Goal: Transaction & Acquisition: Purchase product/service

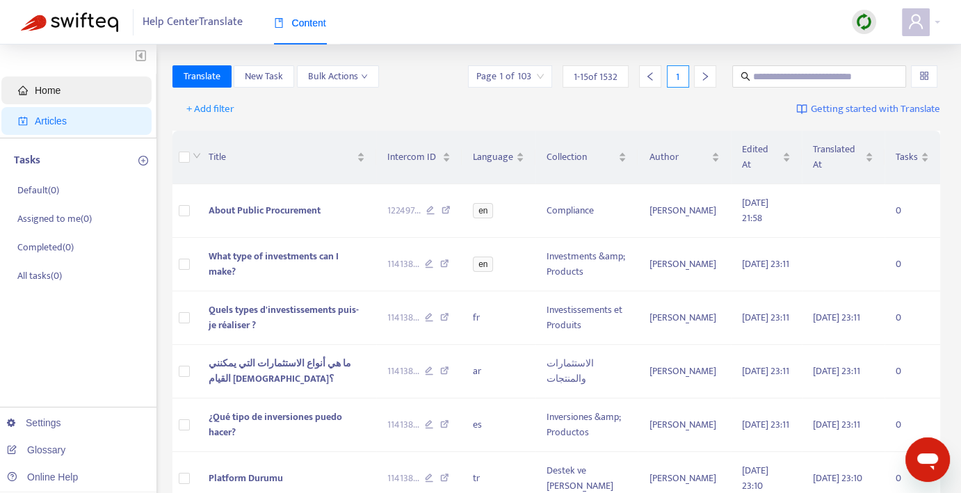
click at [62, 93] on span "Home" at bounding box center [79, 91] width 122 height 28
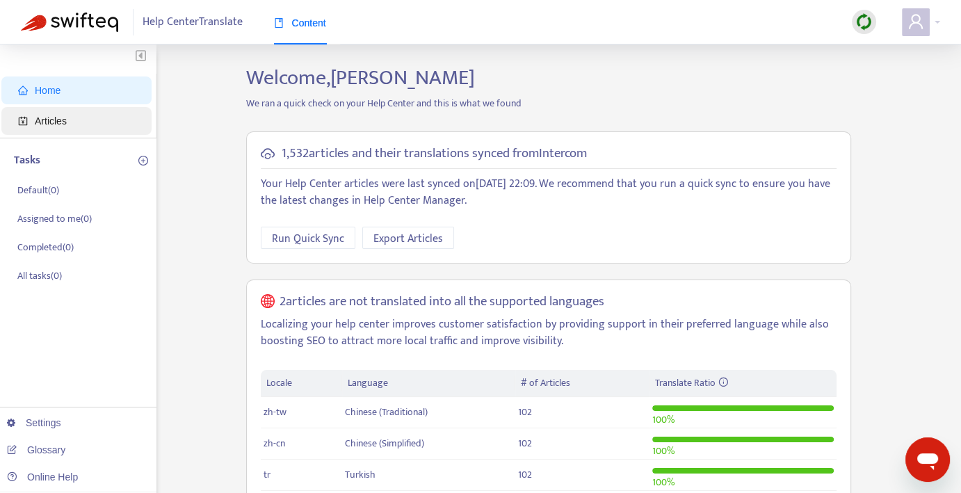
click at [59, 124] on span "Articles" at bounding box center [51, 120] width 32 height 11
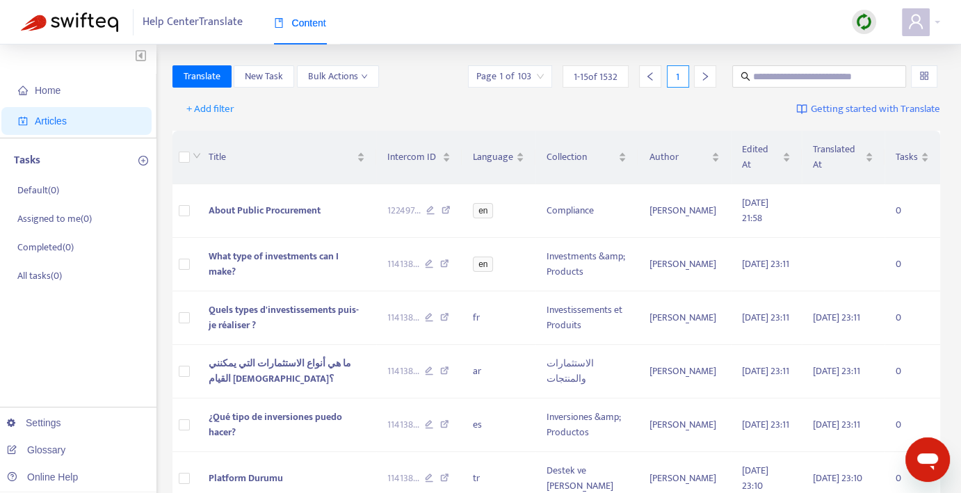
click at [866, 18] on img at bounding box center [864, 21] width 17 height 17
click at [886, 72] on link "Full Sync" at bounding box center [888, 73] width 50 height 16
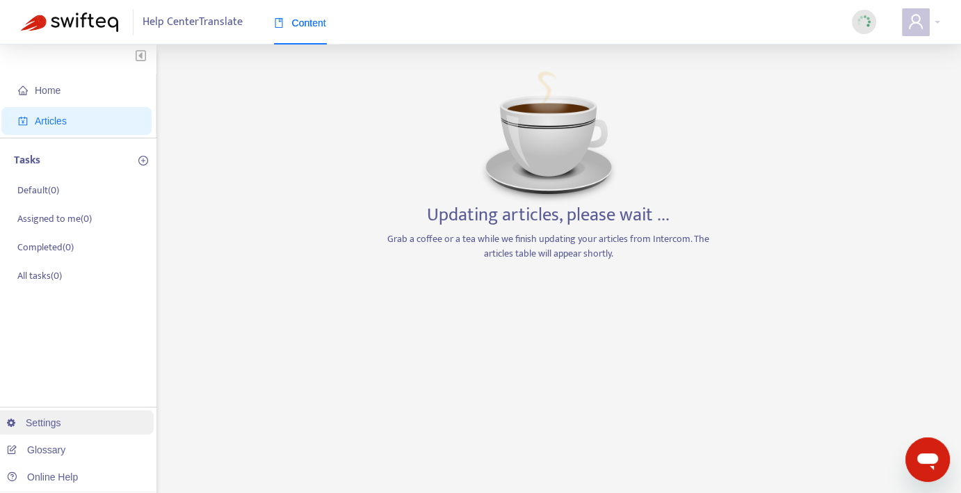
click at [45, 422] on link "Settings" at bounding box center [34, 422] width 54 height 11
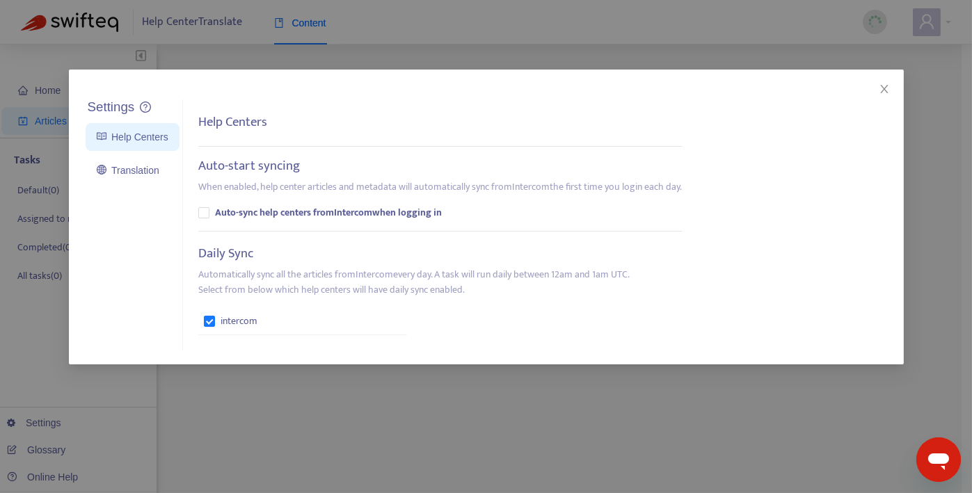
click at [349, 214] on b "Auto-sync help centers from Intercom when logging in" at bounding box center [328, 212] width 227 height 15
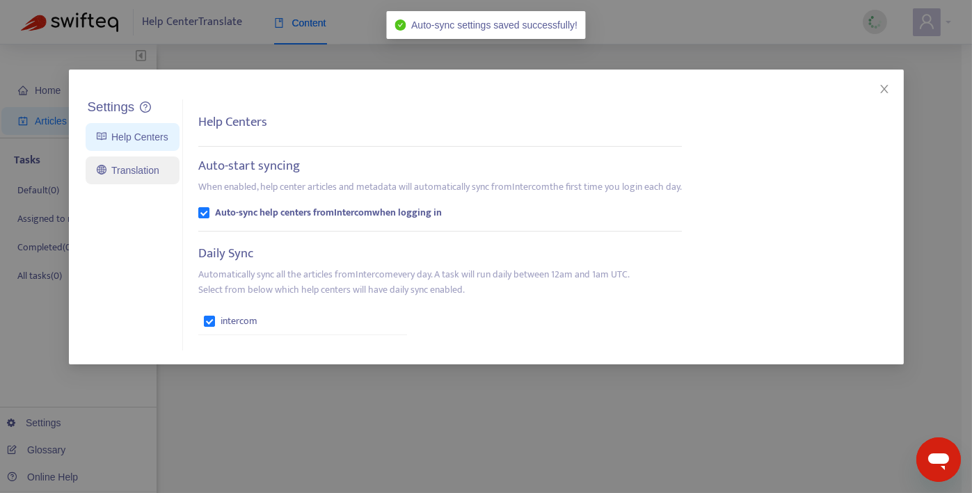
click at [143, 168] on link "Translation" at bounding box center [128, 170] width 63 height 11
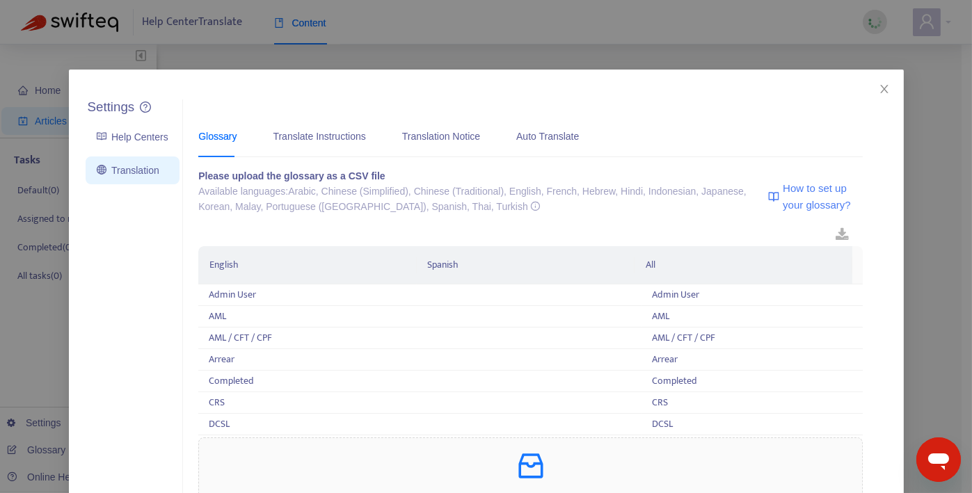
click at [361, 138] on div "Glossary Translate Instructions Translation Notice Auto Translate" at bounding box center [395, 136] width 394 height 42
click at [339, 136] on div "Translate Instructions" at bounding box center [319, 136] width 93 height 15
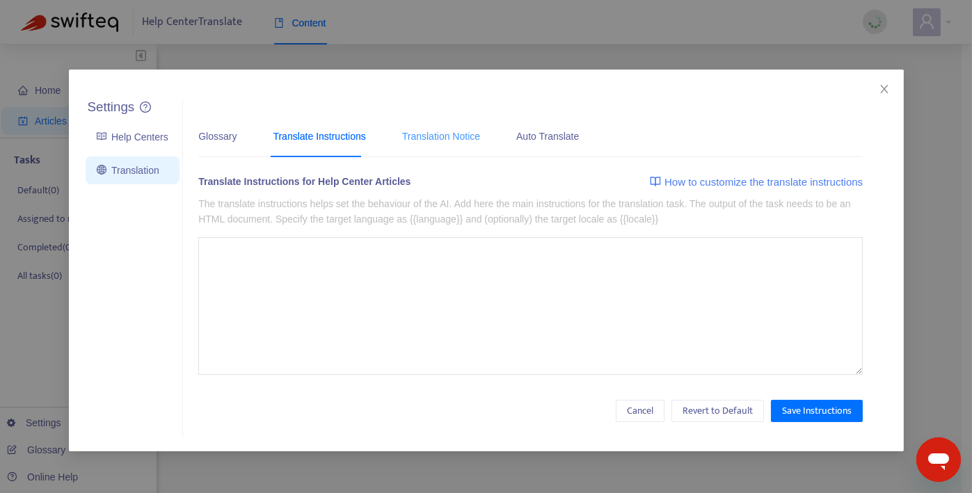
type textarea "**********"
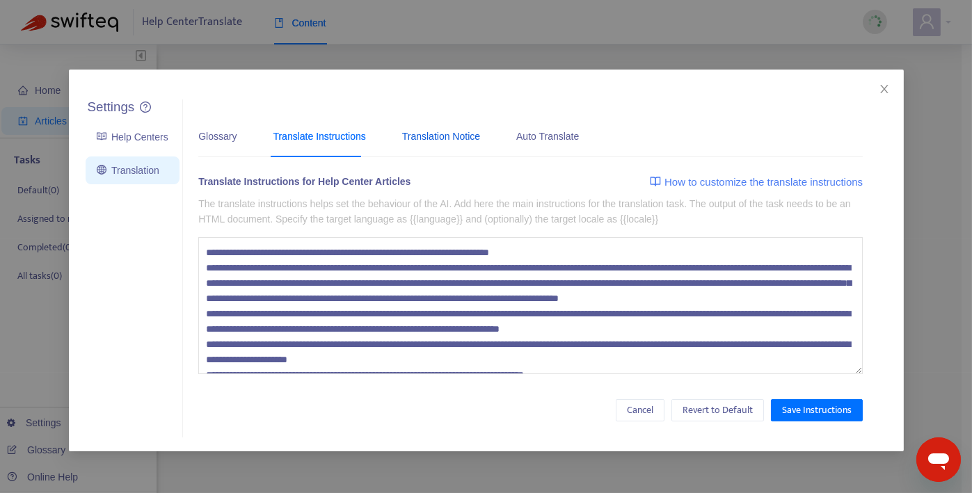
click at [449, 135] on div "Translation Notice" at bounding box center [441, 136] width 78 height 15
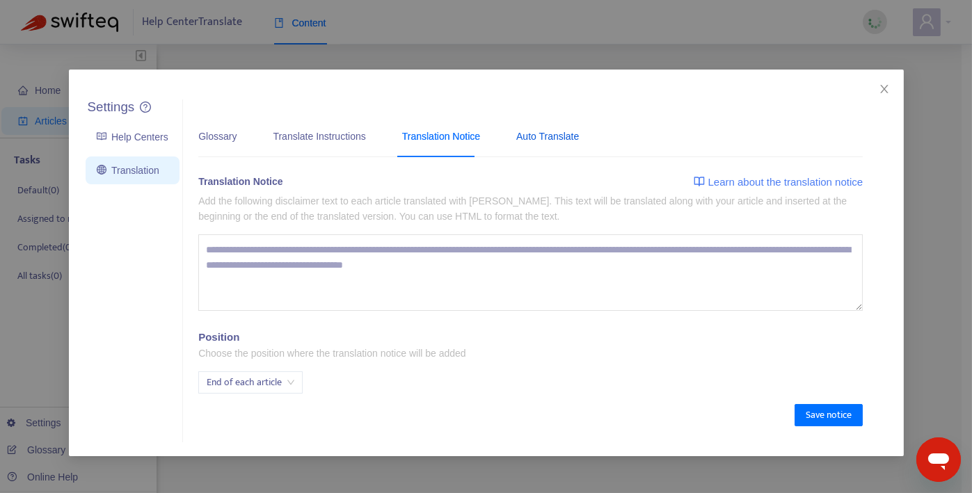
click at [536, 136] on div "Auto Translate" at bounding box center [547, 136] width 63 height 15
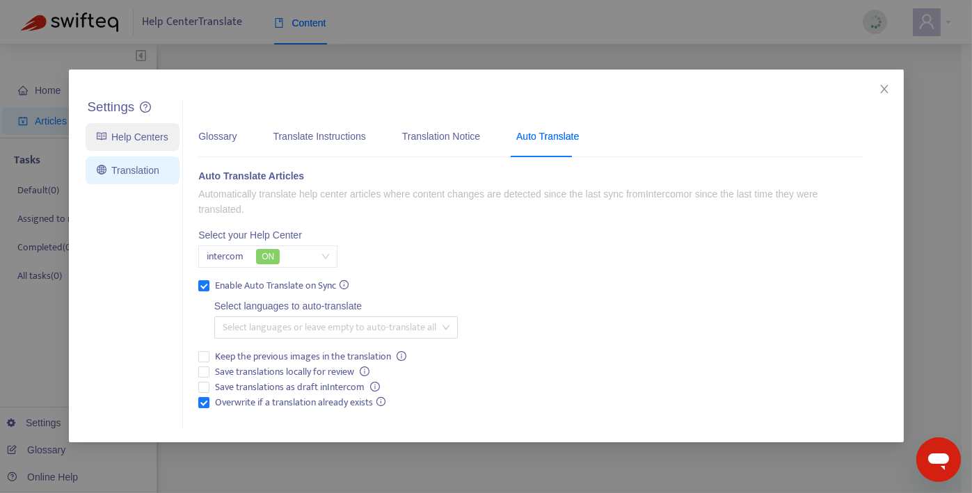
click at [142, 137] on link "Help Centers" at bounding box center [133, 136] width 72 height 11
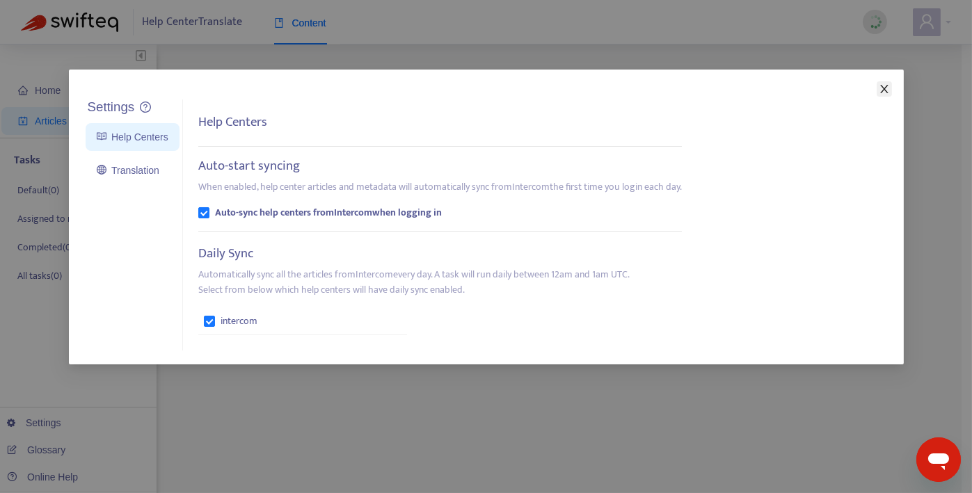
click at [886, 84] on icon "close" at bounding box center [884, 88] width 11 height 11
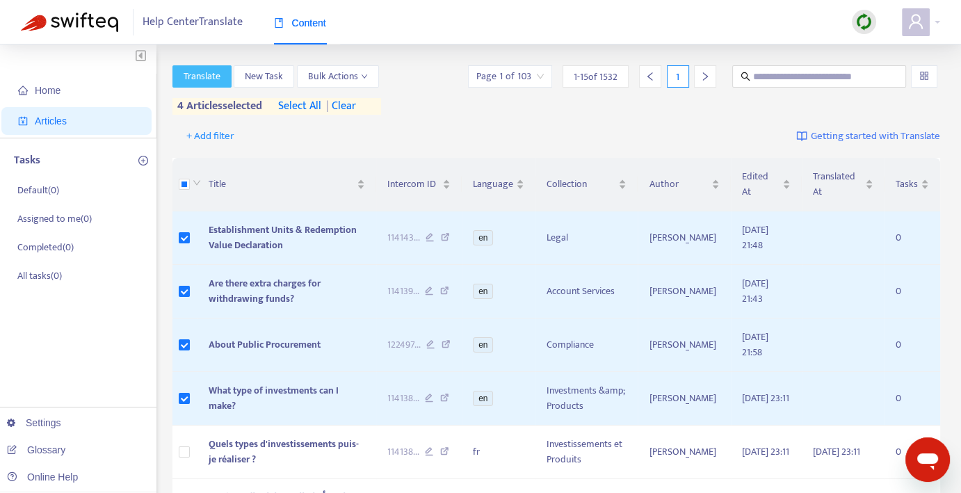
click at [203, 75] on span "Translate" at bounding box center [202, 76] width 37 height 15
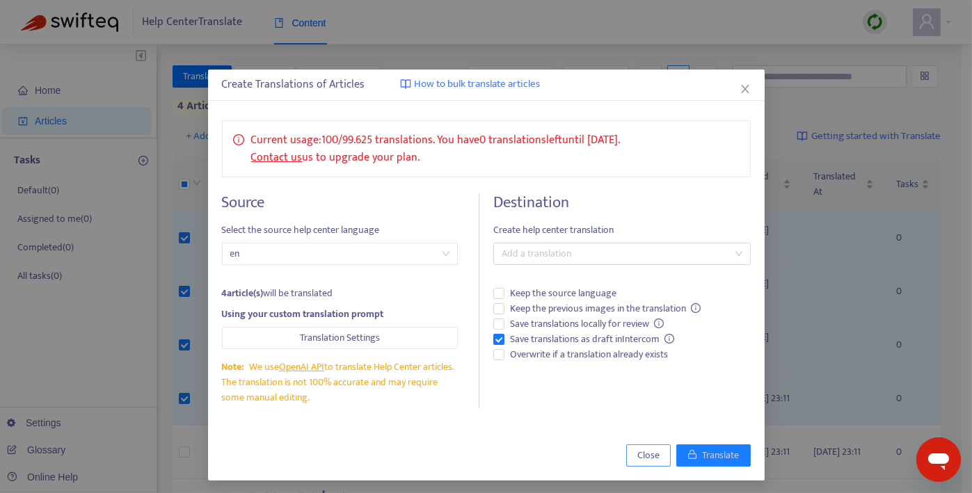
click at [641, 452] on span "Close" at bounding box center [648, 455] width 22 height 15
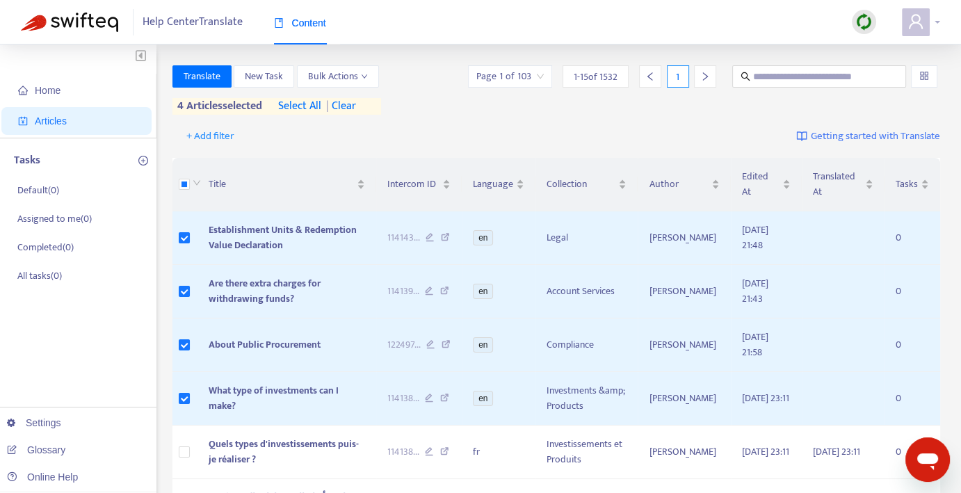
click at [933, 22] on div at bounding box center [921, 22] width 38 height 28
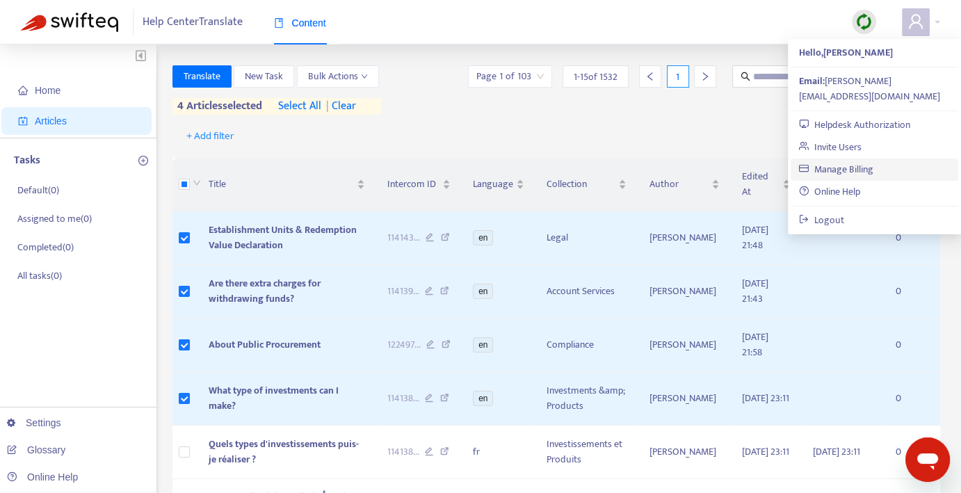
click at [838, 161] on link "Manage Billing" at bounding box center [836, 169] width 74 height 16
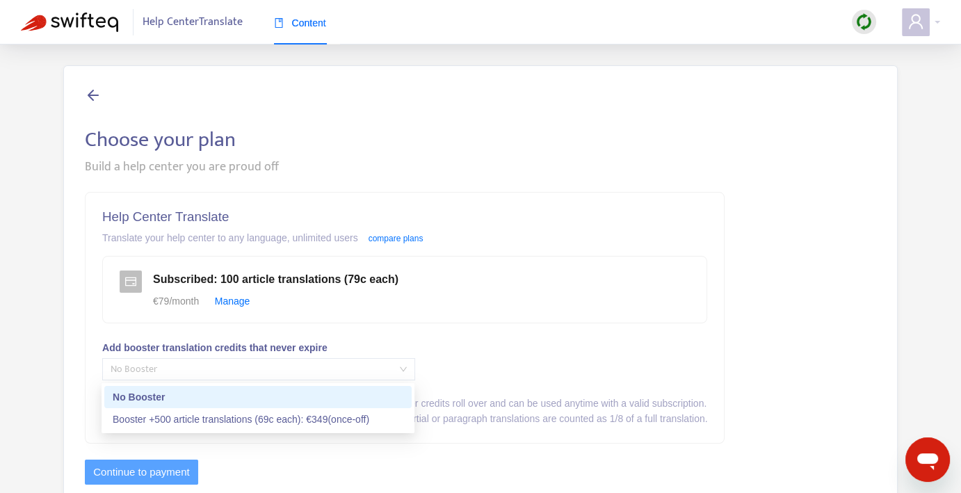
click at [373, 372] on span "No Booster" at bounding box center [259, 369] width 296 height 21
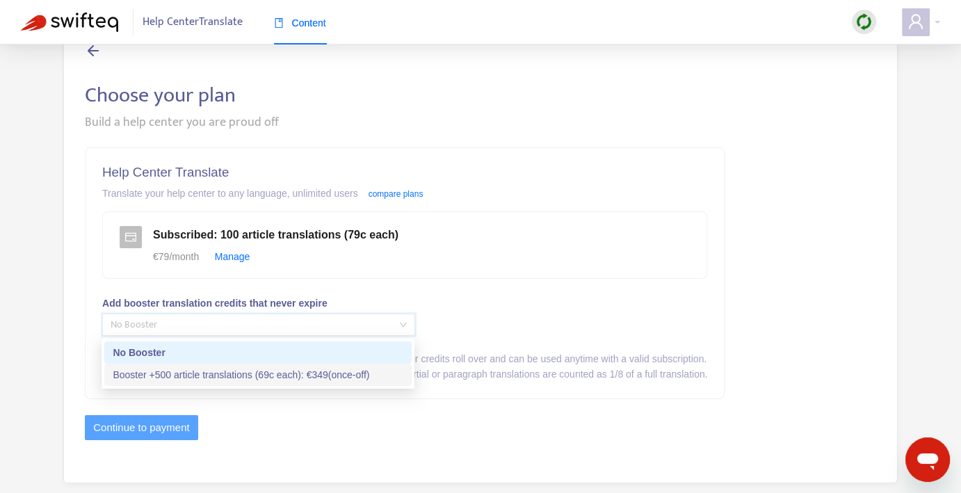
click at [284, 373] on div "Booster +500 article translations (69c each) : € 349 (once-off)" at bounding box center [258, 374] width 291 height 15
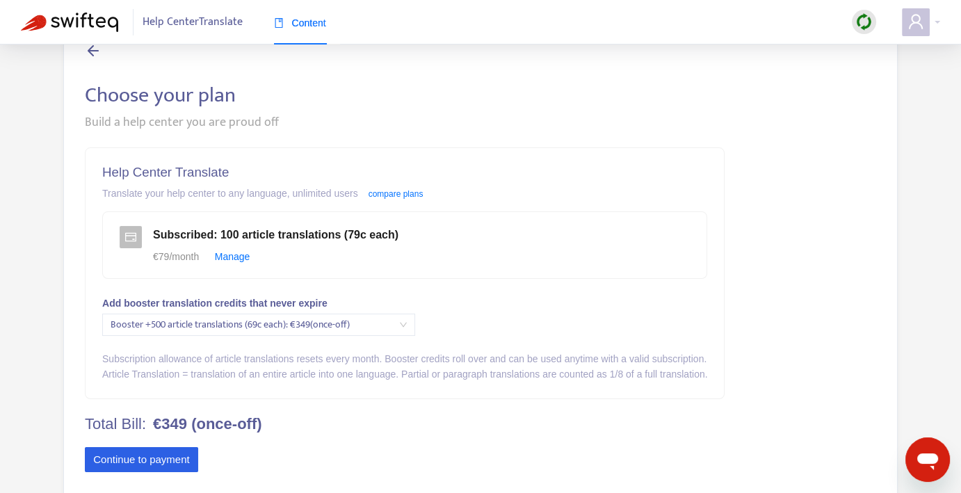
click at [166, 456] on button "Continue to payment" at bounding box center [141, 459] width 113 height 25
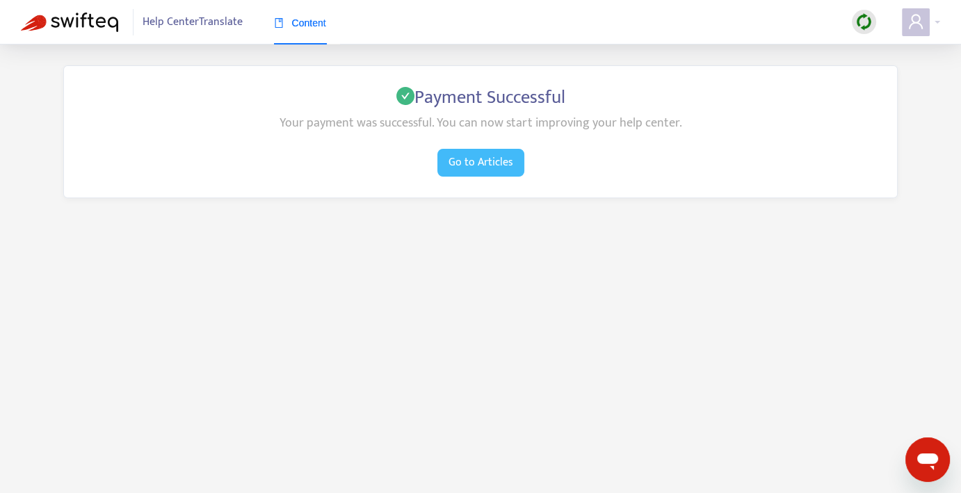
click at [493, 166] on span "Go to Articles" at bounding box center [481, 162] width 65 height 17
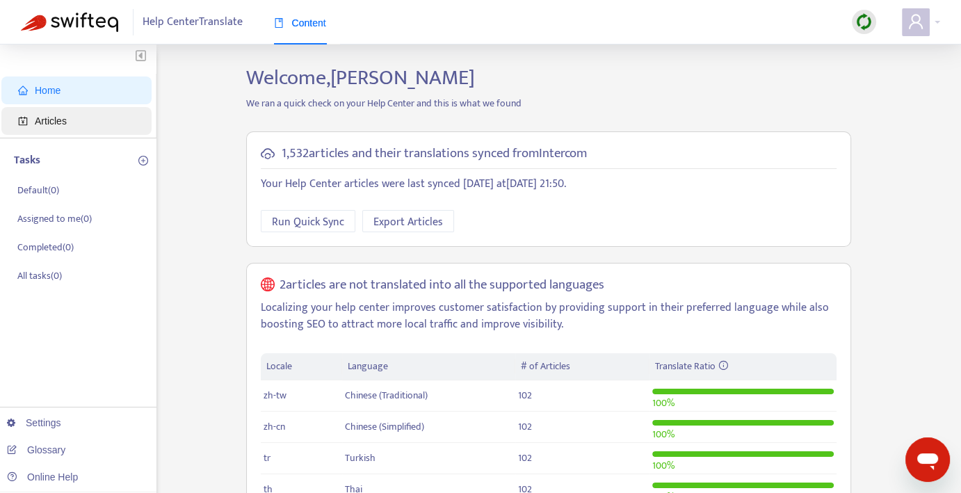
click at [53, 121] on span "Articles" at bounding box center [51, 120] width 32 height 11
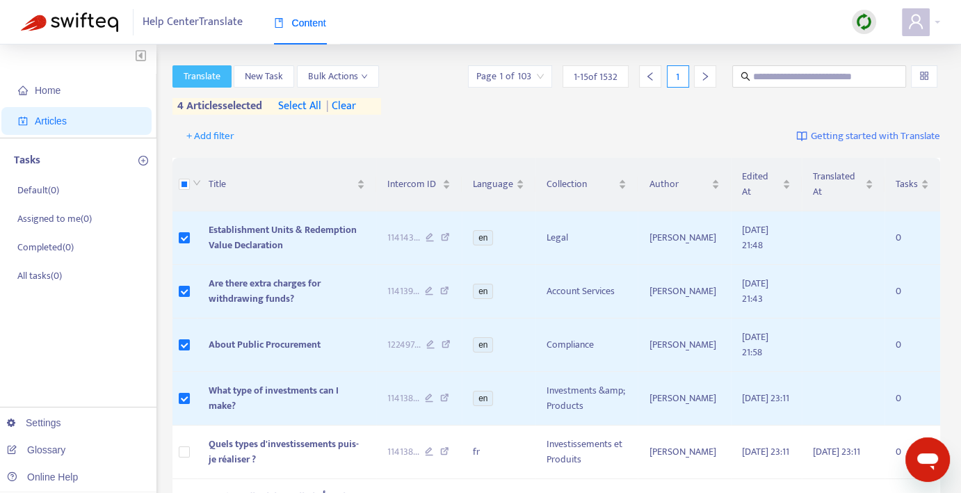
click at [211, 79] on span "Translate" at bounding box center [202, 76] width 37 height 15
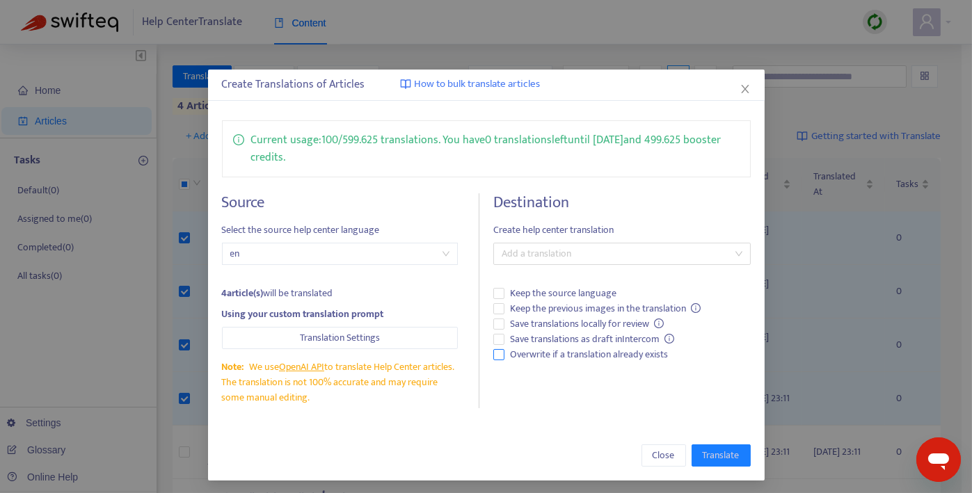
click at [577, 353] on span "Overwrite if a translation already exists" at bounding box center [588, 354] width 169 height 15
click at [565, 296] on span "Keep the source language" at bounding box center [563, 293] width 118 height 15
click at [388, 132] on p "Current usage: 100 / 599.625 translations . You have 0 translations left until …" at bounding box center [495, 148] width 488 height 35
click at [664, 453] on span "Close" at bounding box center [664, 455] width 22 height 15
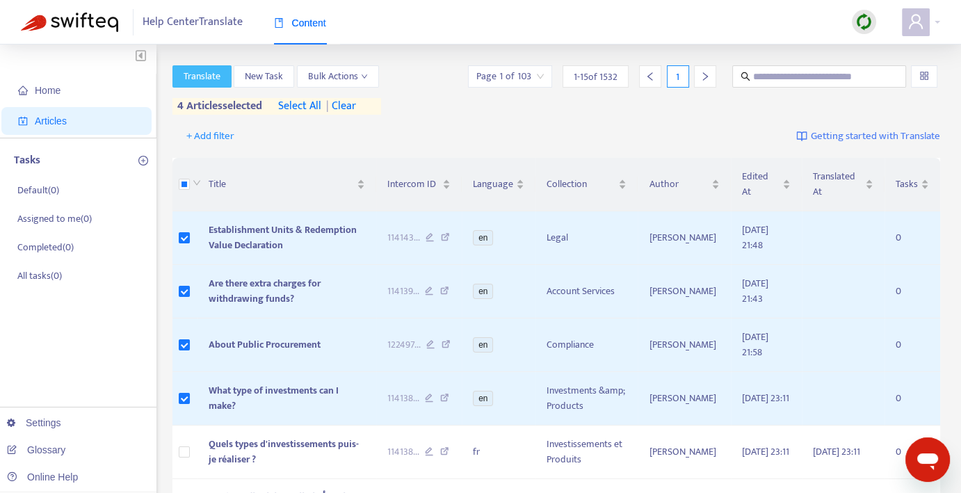
click at [218, 73] on span "Translate" at bounding box center [202, 76] width 37 height 15
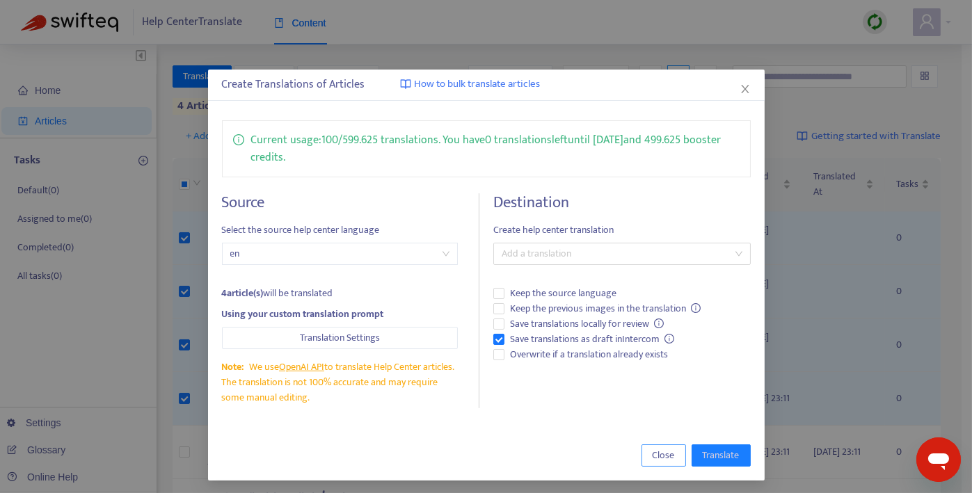
click at [653, 451] on span "Close" at bounding box center [664, 455] width 22 height 15
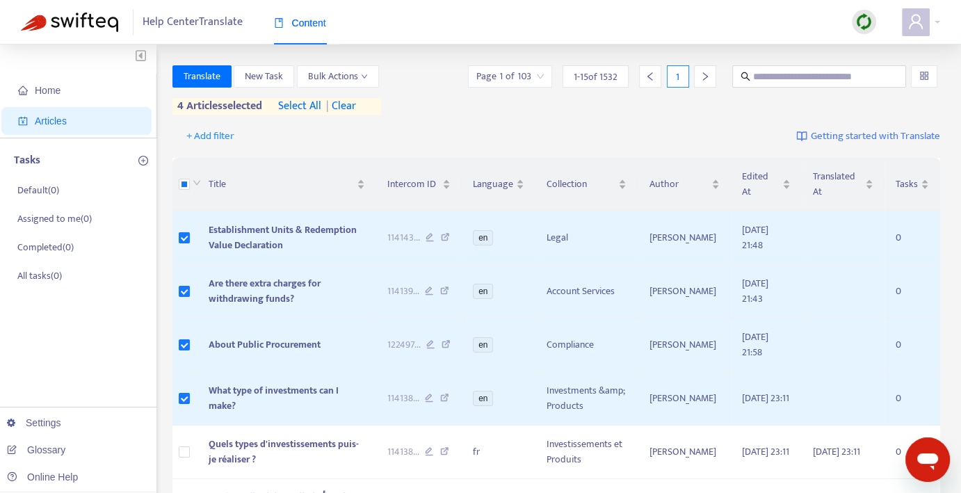
click at [666, 127] on div "+ Add filter Getting started with Translate" at bounding box center [557, 136] width 769 height 33
click at [929, 19] on span at bounding box center [916, 22] width 28 height 28
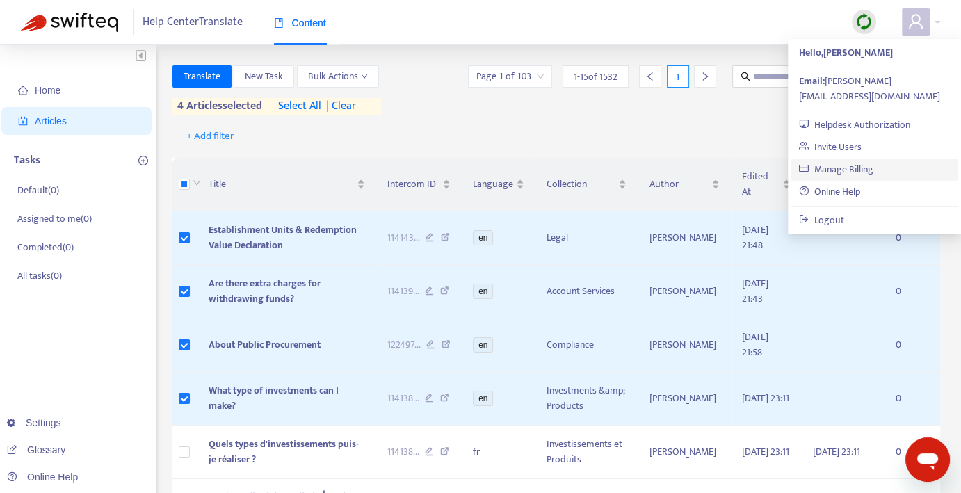
click at [834, 161] on link "Manage Billing" at bounding box center [836, 169] width 74 height 16
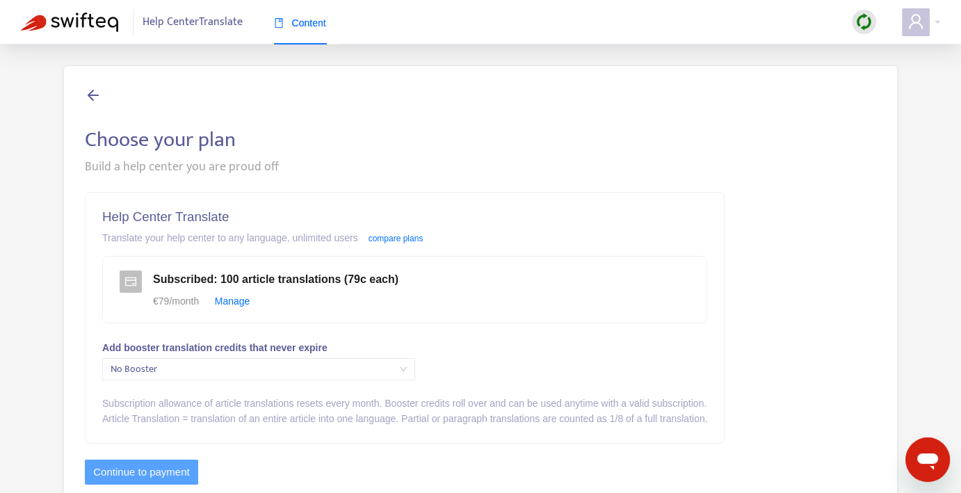
scroll to position [45, 0]
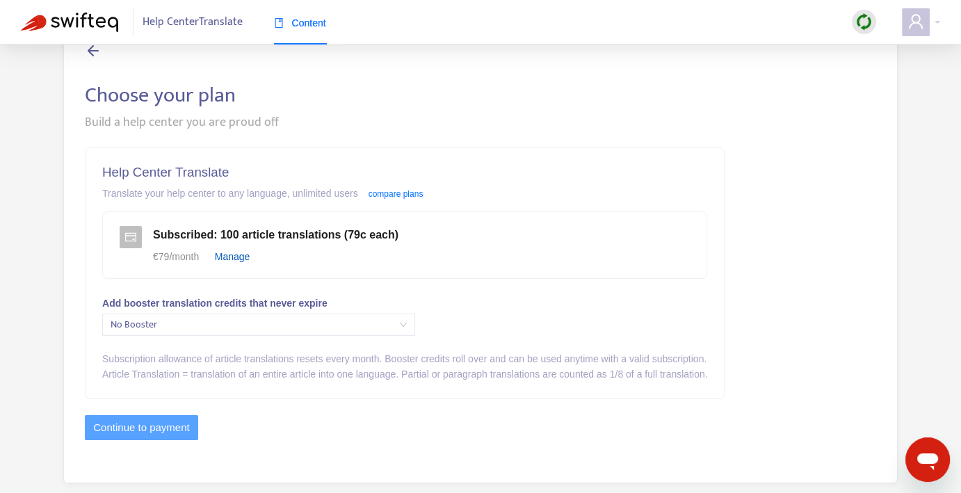
click at [240, 258] on link "Manage" at bounding box center [232, 256] width 35 height 11
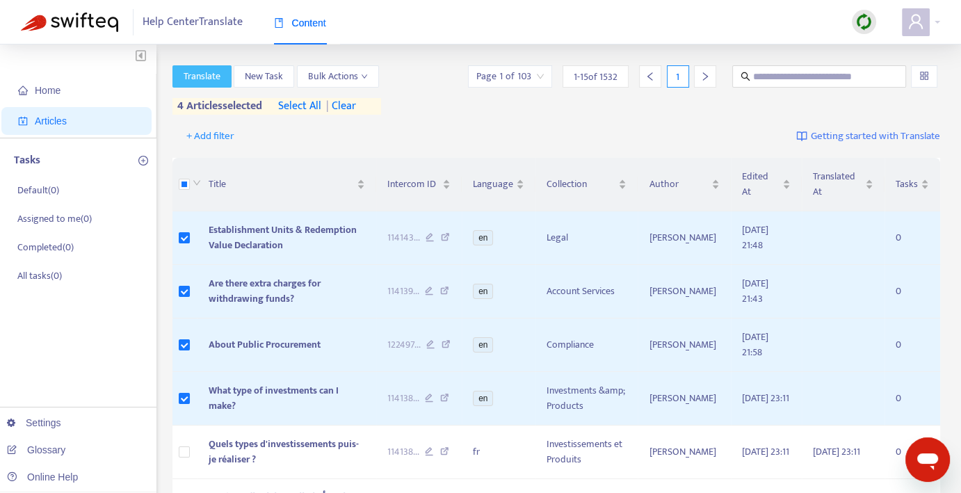
click at [215, 78] on span "Translate" at bounding box center [202, 76] width 37 height 15
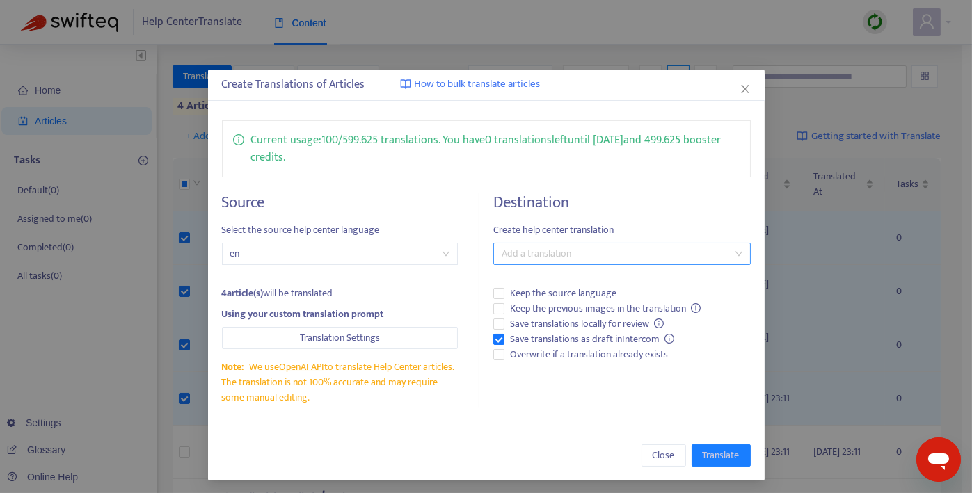
click at [733, 254] on div "Add a translation" at bounding box center [621, 254] width 257 height 22
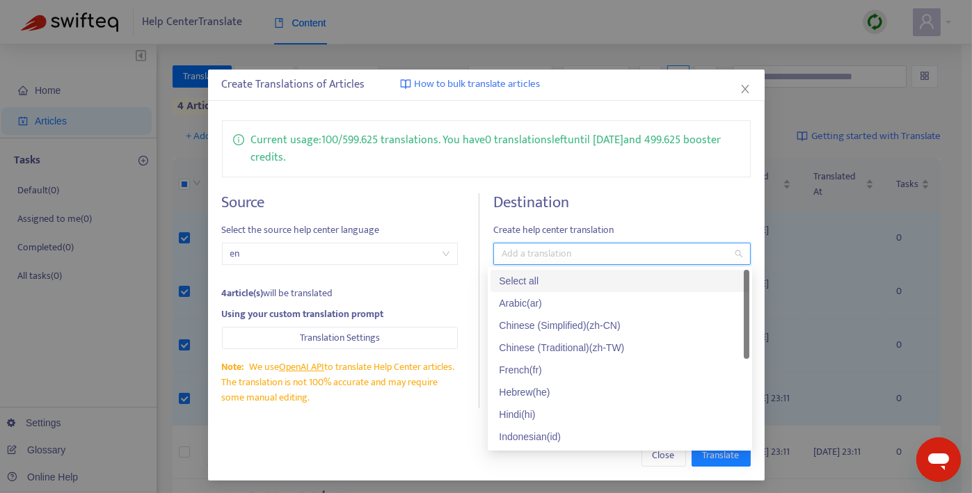
click at [649, 279] on div "Select all" at bounding box center [620, 280] width 242 height 15
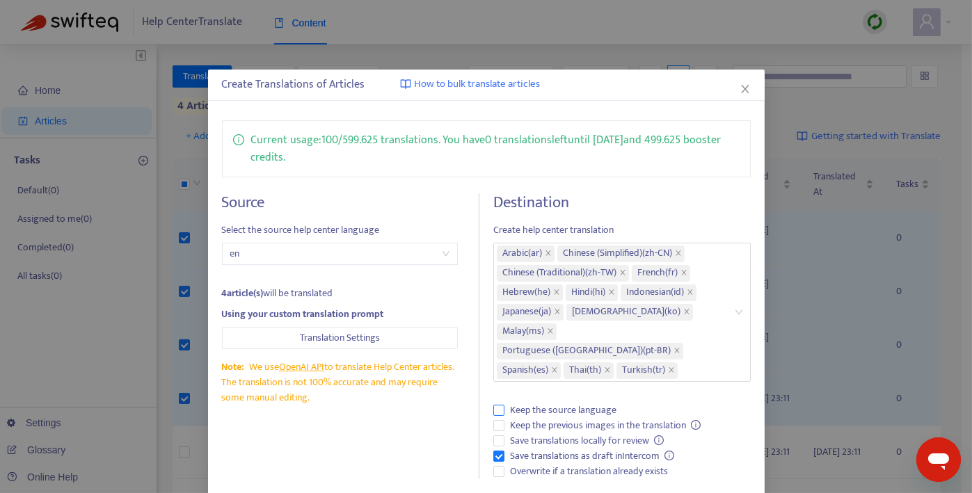
click at [718, 403] on label "Keep the source language" at bounding box center [621, 410] width 257 height 15
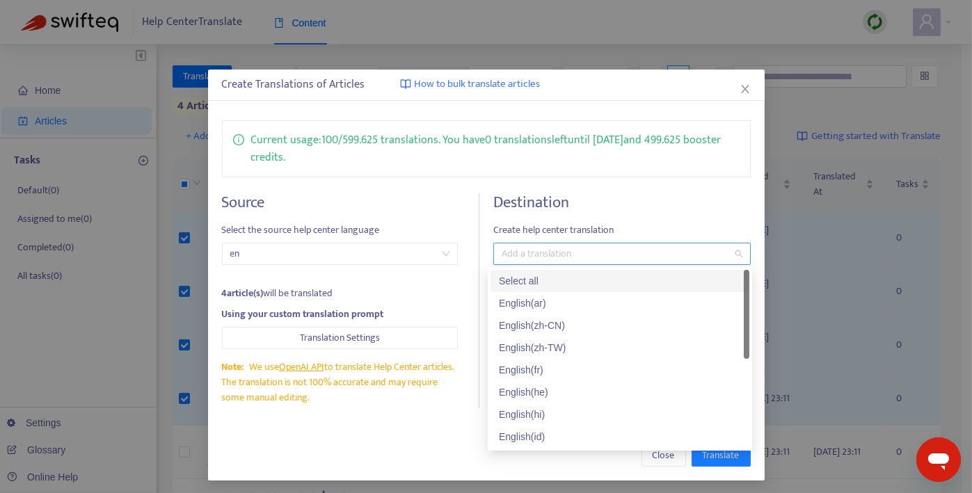
click at [671, 262] on div "Add a translation" at bounding box center [621, 254] width 257 height 22
click at [525, 282] on div "Select all" at bounding box center [620, 280] width 242 height 15
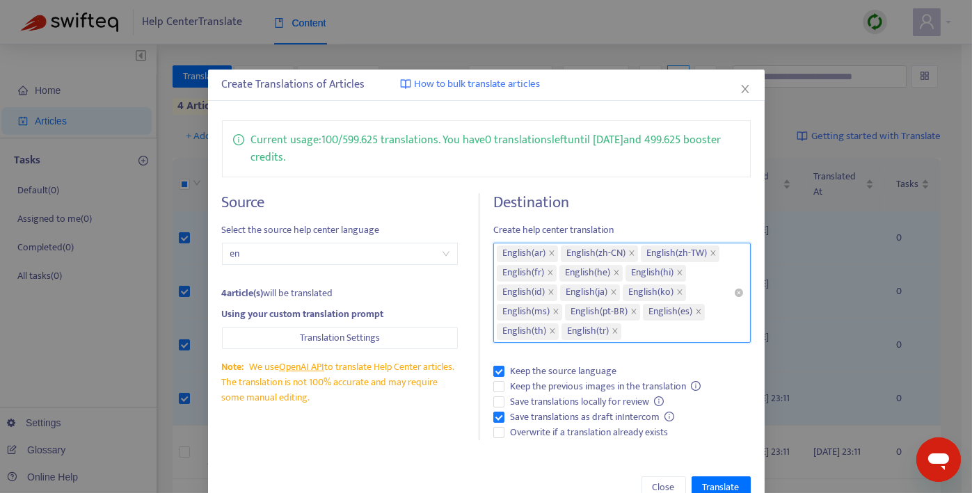
click at [636, 335] on div "English ( ar ) English ( zh-CN ) English ( zh-TW ) English ( fr ) English ( he …" at bounding box center [615, 292] width 237 height 97
click at [554, 352] on div "Destination Create help center translation English ( ar ) English ( zh-CN ) Eng…" at bounding box center [621, 317] width 257 height 248
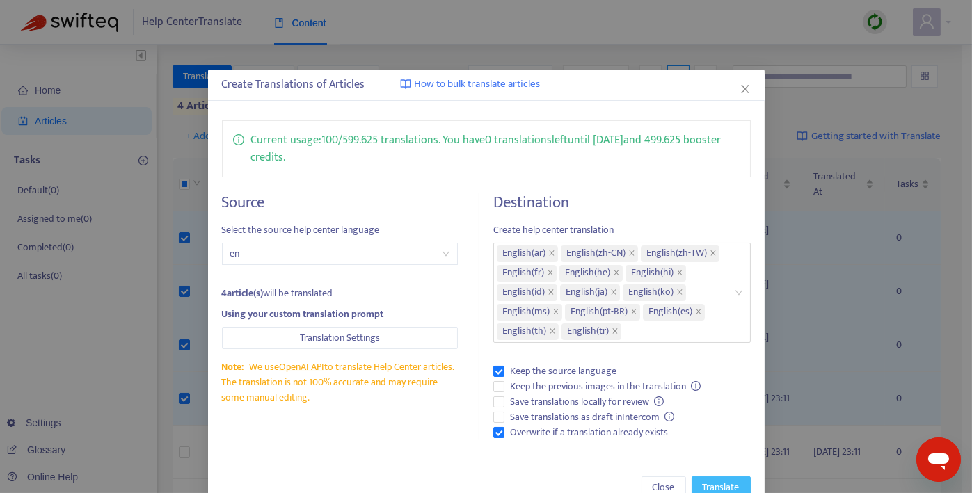
click at [712, 480] on span "Translate" at bounding box center [721, 487] width 37 height 15
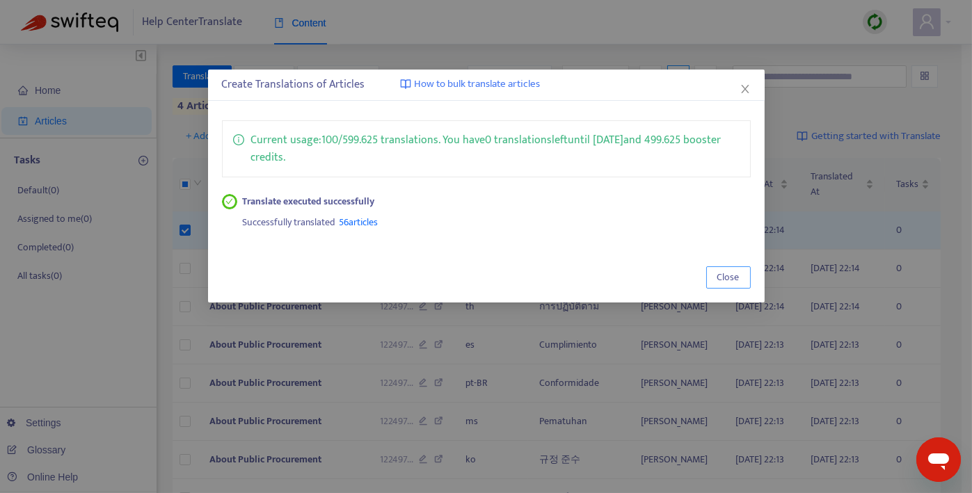
click at [733, 278] on span "Close" at bounding box center [728, 277] width 22 height 15
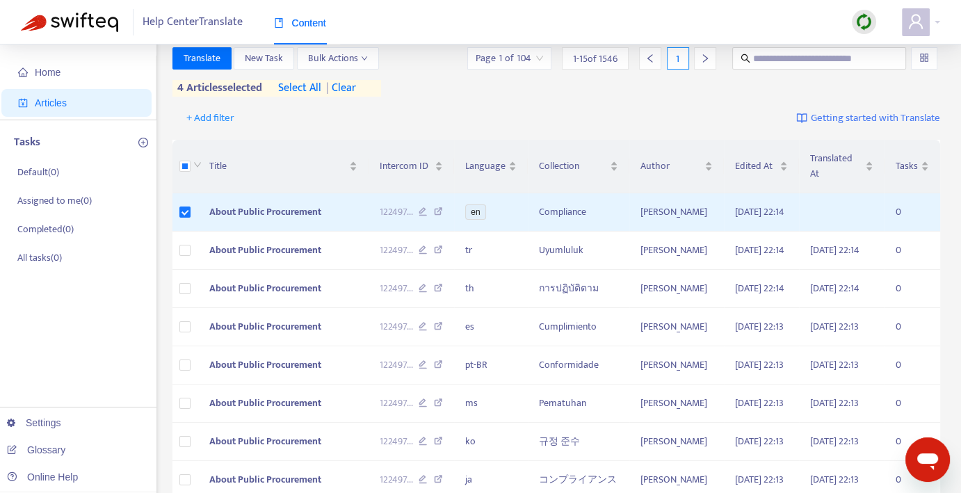
scroll to position [17, 0]
click at [207, 64] on span "Translate" at bounding box center [202, 58] width 37 height 15
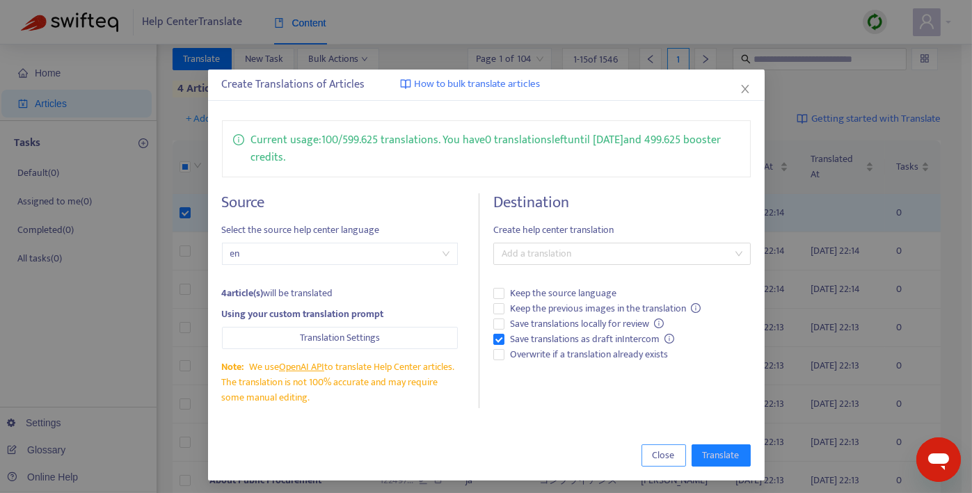
click at [666, 460] on span "Close" at bounding box center [664, 455] width 22 height 15
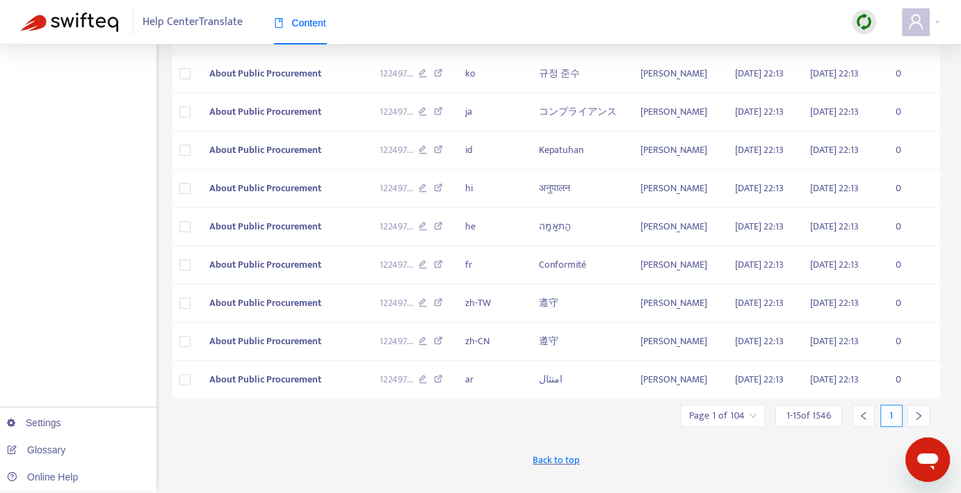
scroll to position [596, 0]
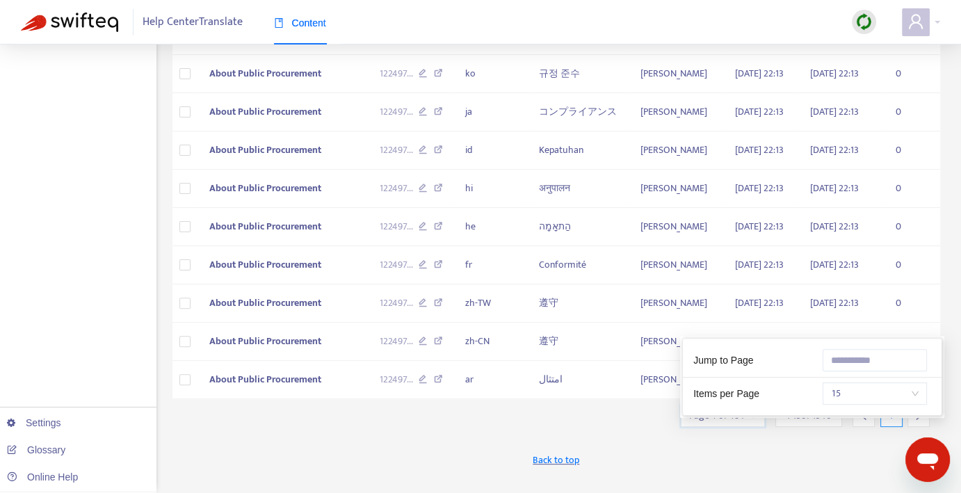
click at [733, 426] on input "search" at bounding box center [722, 416] width 67 height 21
click at [851, 397] on span "15" at bounding box center [875, 393] width 88 height 21
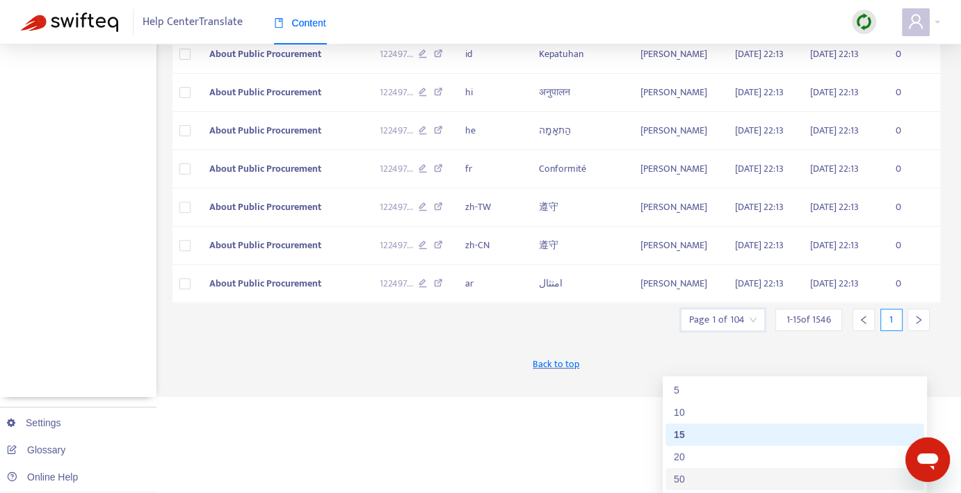
click at [710, 472] on div "50" at bounding box center [795, 479] width 242 height 15
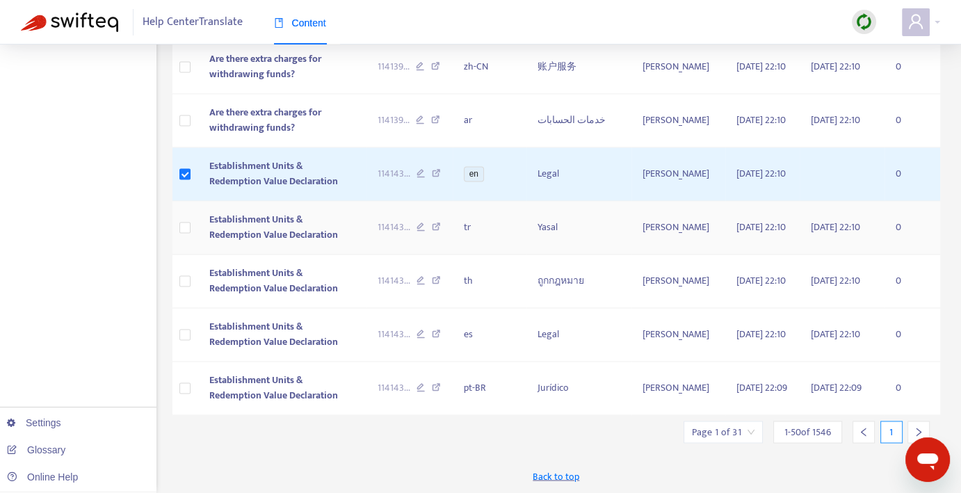
scroll to position [2465, 0]
click at [920, 428] on icon "right" at bounding box center [919, 432] width 10 height 10
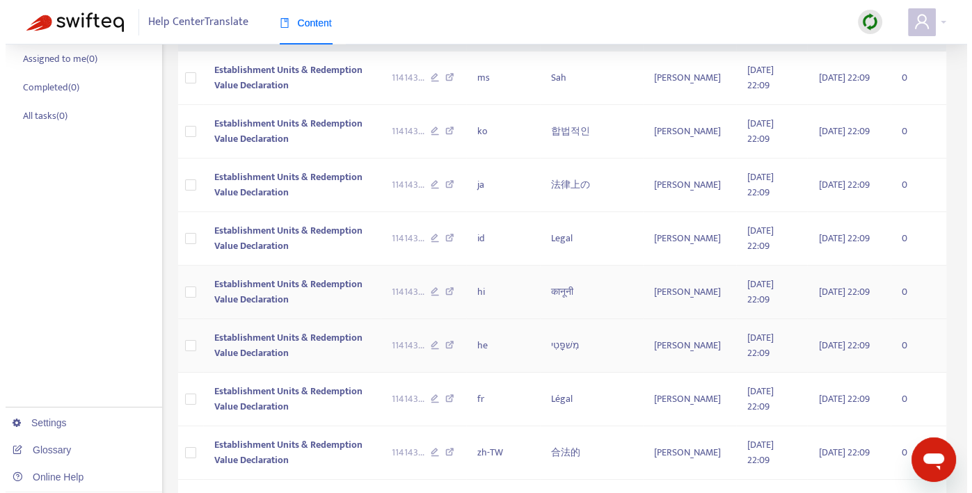
scroll to position [161, 0]
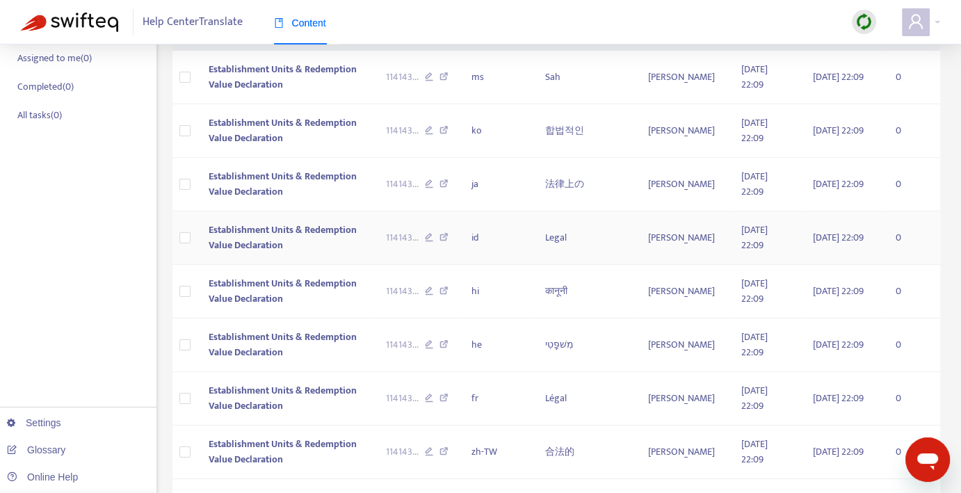
click at [334, 226] on span "Establishment Units & Redemption Value Declaration" at bounding box center [283, 237] width 148 height 31
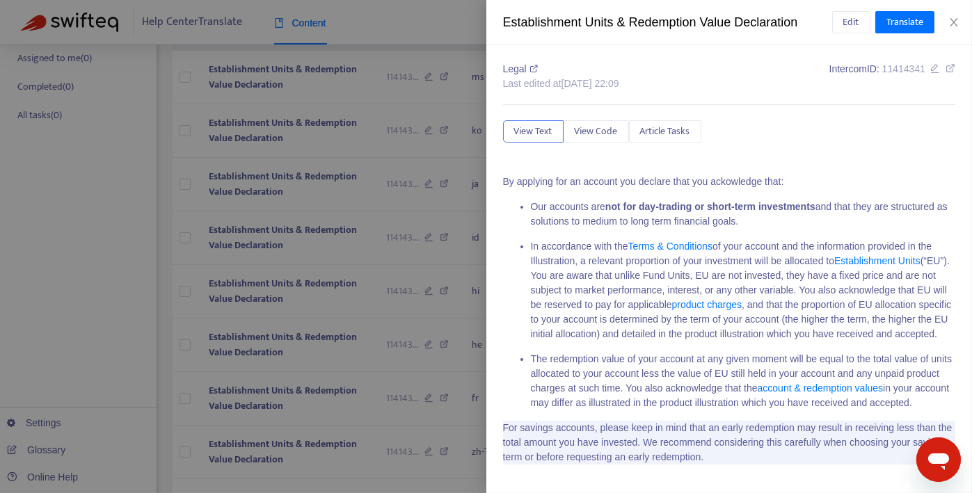
scroll to position [27, 0]
click at [953, 19] on icon "close" at bounding box center [953, 22] width 11 height 11
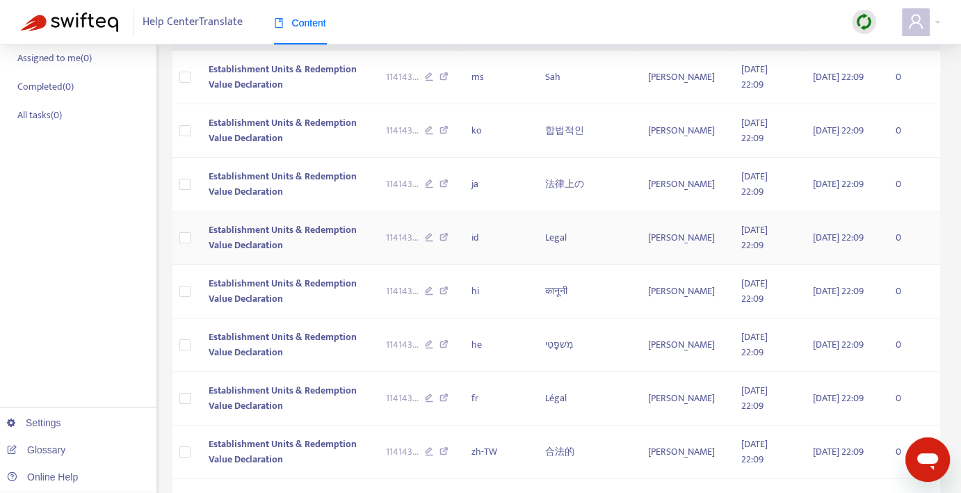
click at [299, 230] on span "Establishment Units & Redemption Value Declaration" at bounding box center [283, 237] width 148 height 31
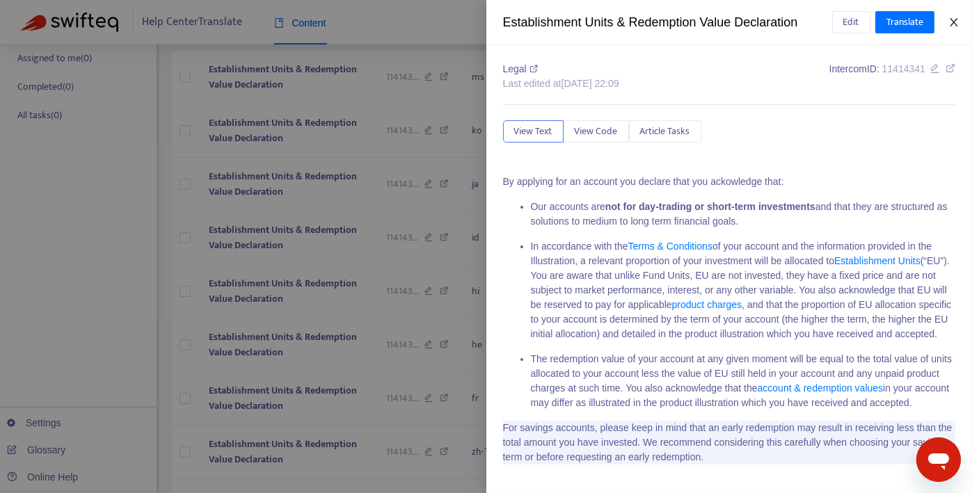
click at [952, 18] on icon "close" at bounding box center [953, 22] width 11 height 11
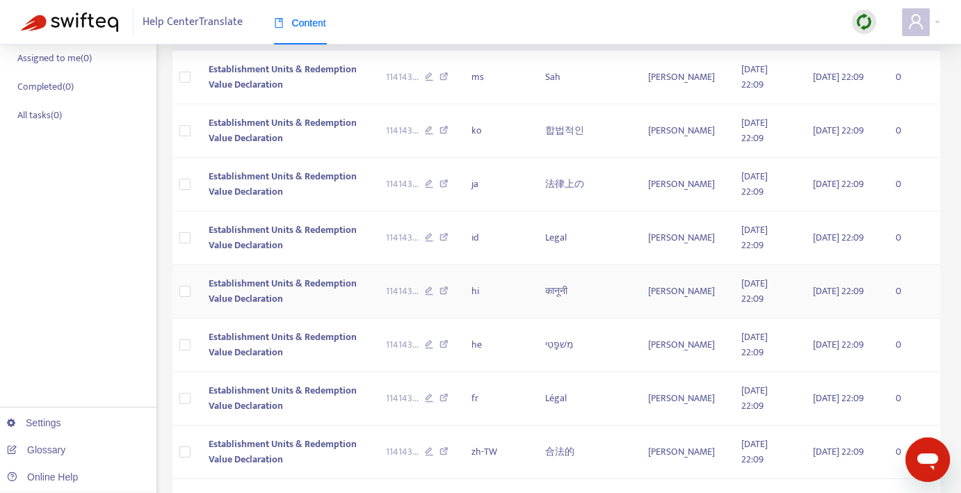
scroll to position [0, 0]
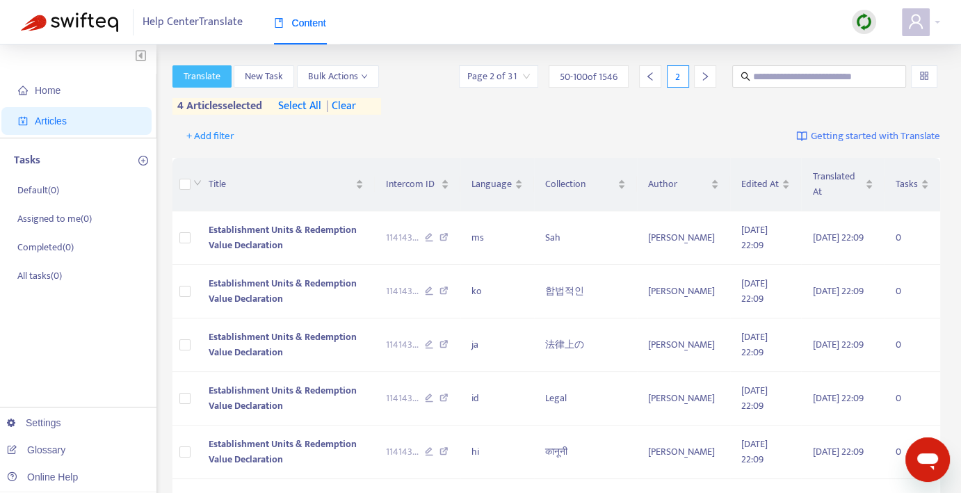
click at [202, 72] on span "Translate" at bounding box center [202, 76] width 37 height 15
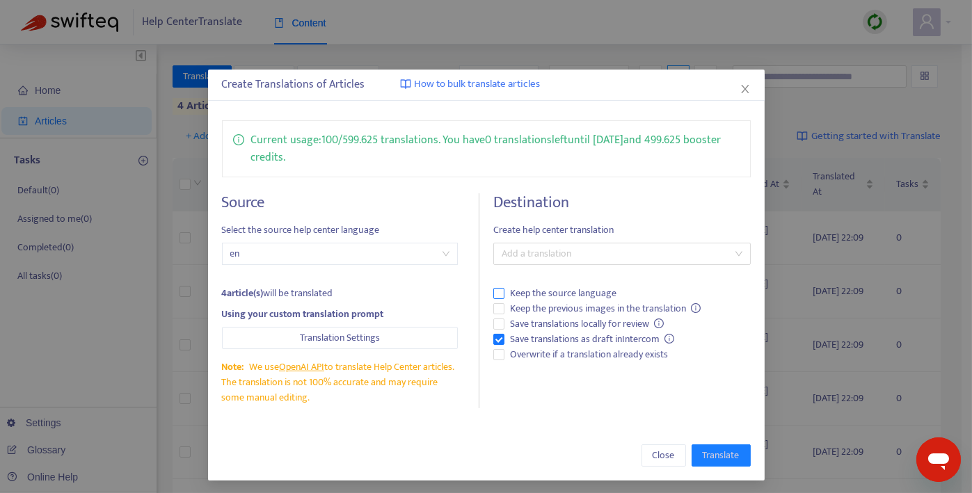
click at [573, 291] on span "Keep the source language" at bounding box center [563, 293] width 118 height 15
click at [653, 450] on span "Close" at bounding box center [664, 455] width 22 height 15
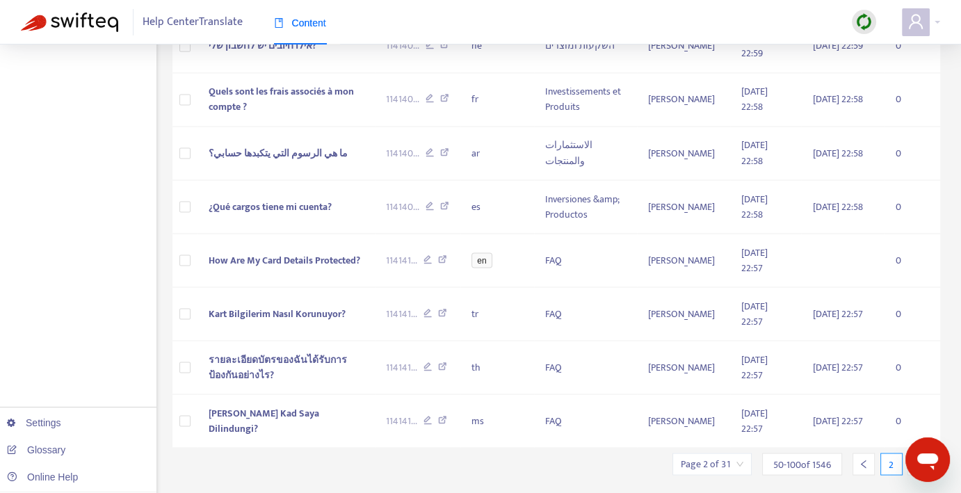
scroll to position [2500, 0]
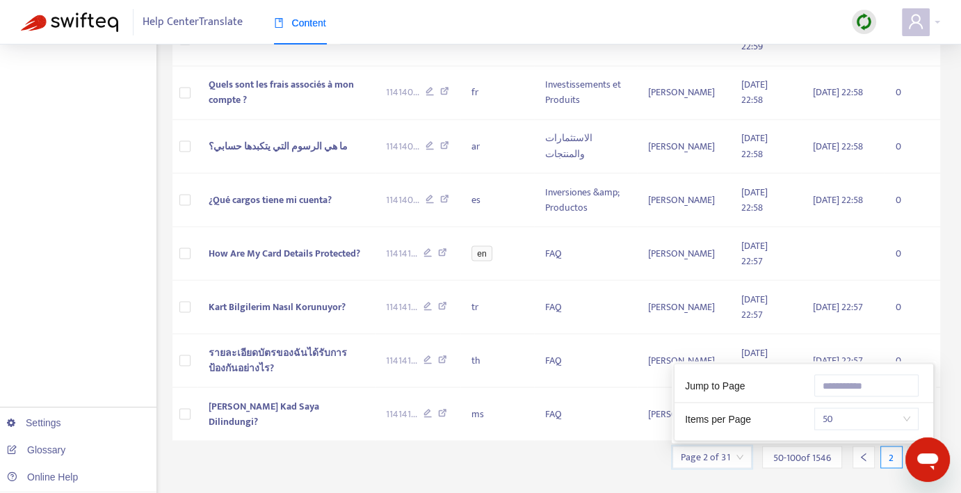
click at [735, 447] on input "search" at bounding box center [712, 457] width 63 height 21
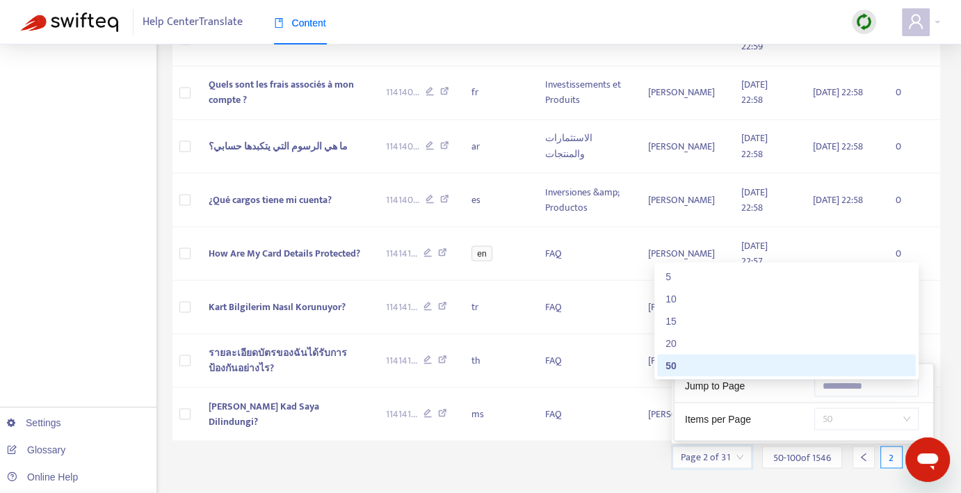
click at [854, 408] on span "50" at bounding box center [867, 418] width 88 height 21
click at [751, 363] on div "50" at bounding box center [787, 365] width 242 height 15
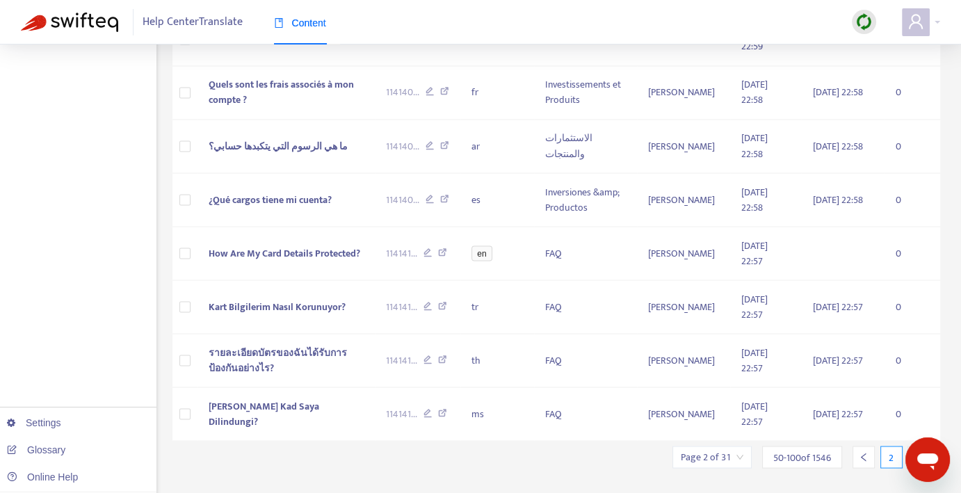
click at [863, 452] on icon "left" at bounding box center [864, 457] width 10 height 10
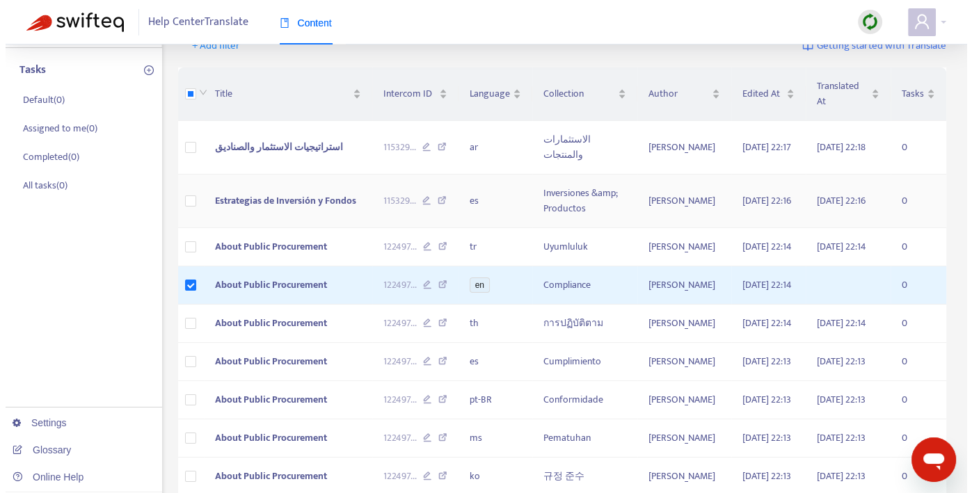
scroll to position [0, 0]
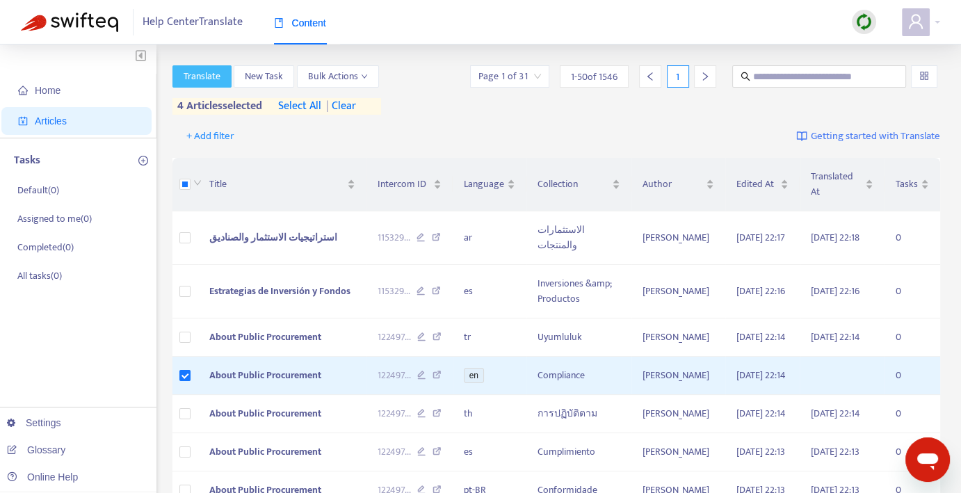
click at [211, 66] on button "Translate" at bounding box center [202, 76] width 59 height 22
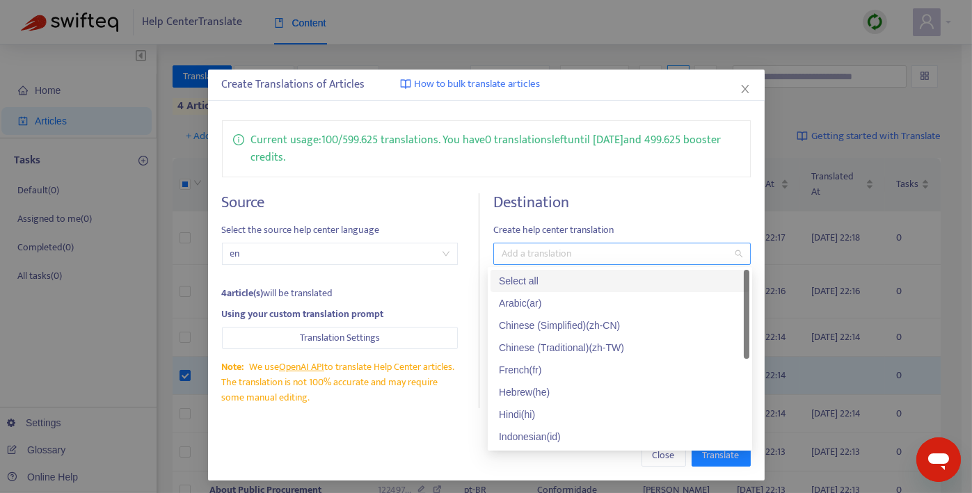
click at [596, 254] on div at bounding box center [615, 254] width 237 height 17
click at [582, 280] on div "Select all" at bounding box center [620, 280] width 242 height 15
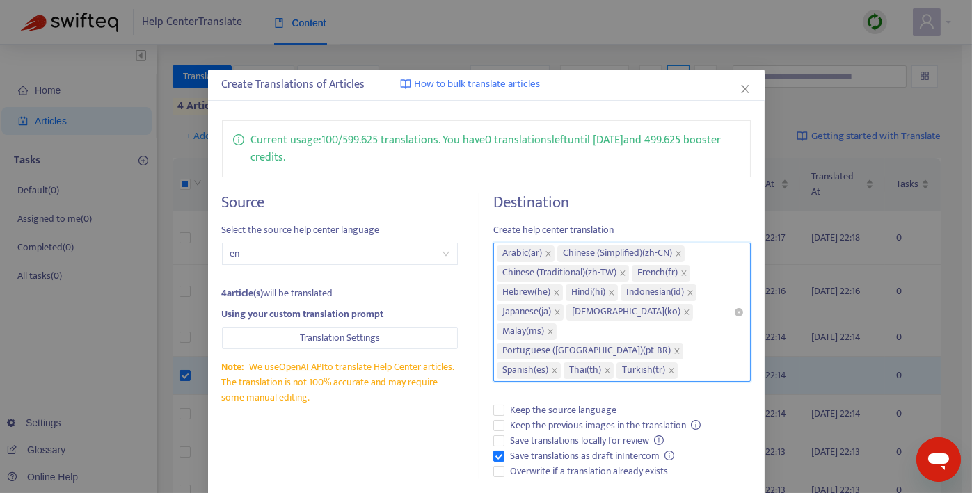
click at [690, 358] on div "Arabic ( ar ) Chinese (Simplified) ( zh-CN ) Chinese (Traditional) ( zh-TW ) Fr…" at bounding box center [615, 312] width 237 height 136
click at [664, 376] on div "Destination Create help center translation Arabic ( ar ) Chinese (Simplified) (…" at bounding box center [621, 336] width 257 height 287
click at [576, 449] on span "Save translations as draft in Intercom" at bounding box center [592, 456] width 176 height 15
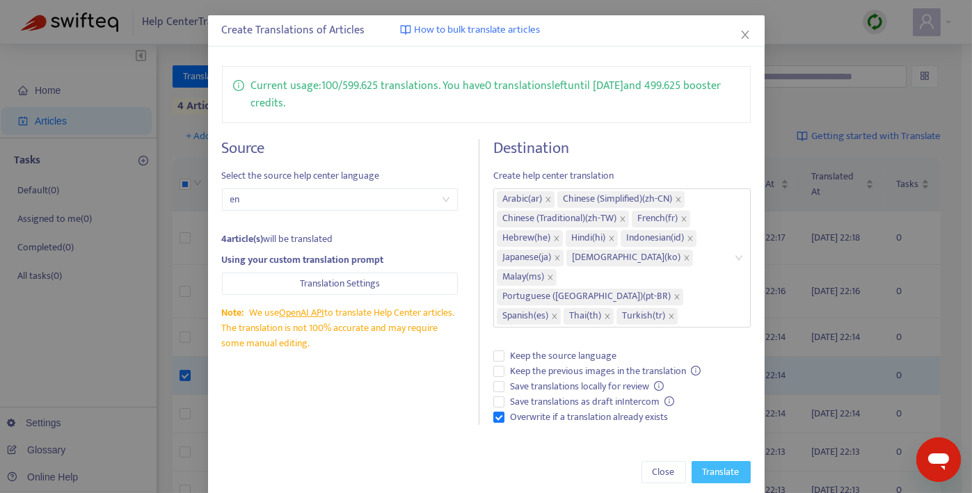
click at [718, 465] on span "Translate" at bounding box center [721, 472] width 37 height 15
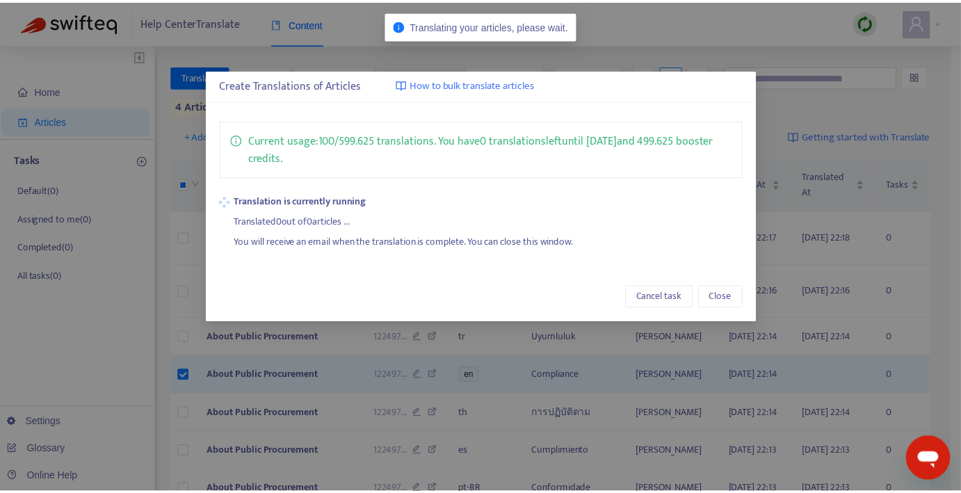
scroll to position [0, 0]
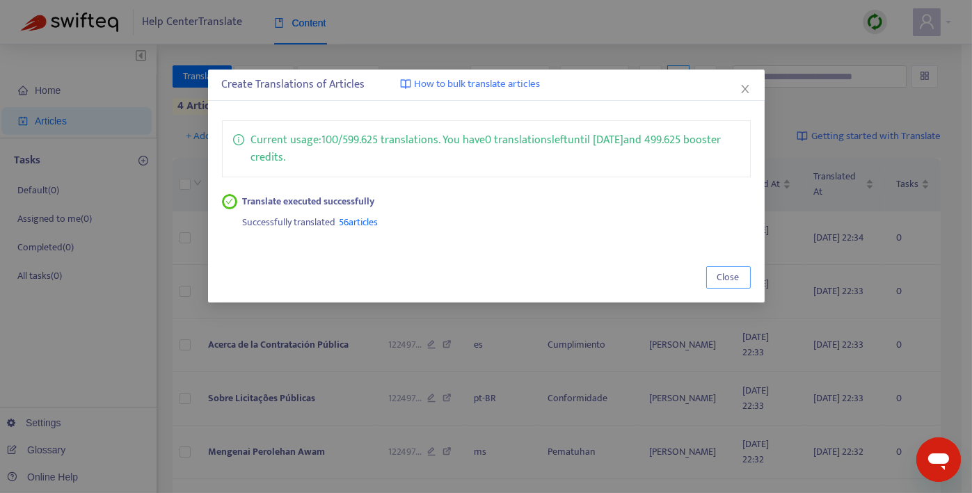
click at [728, 275] on span "Close" at bounding box center [728, 277] width 22 height 15
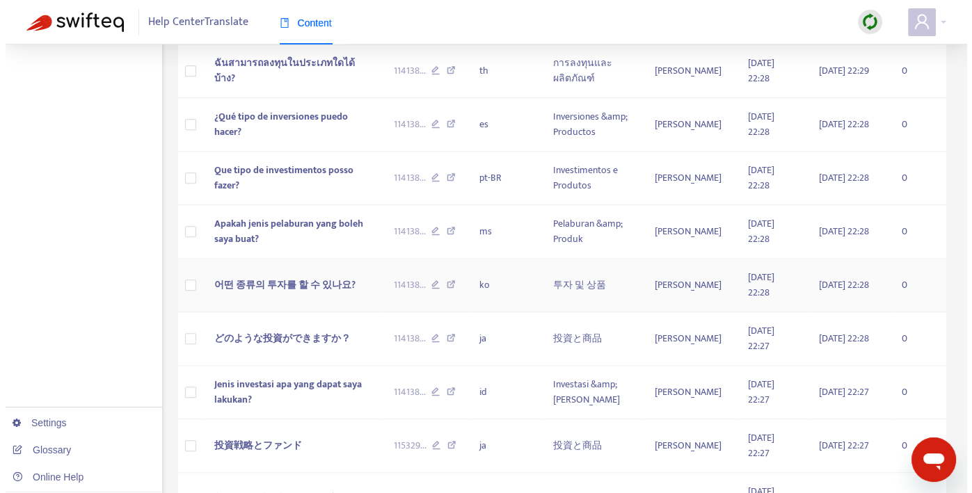
scroll to position [1085, 0]
click at [319, 193] on span "Que tipo de investimentos posso fazer?" at bounding box center [278, 177] width 139 height 31
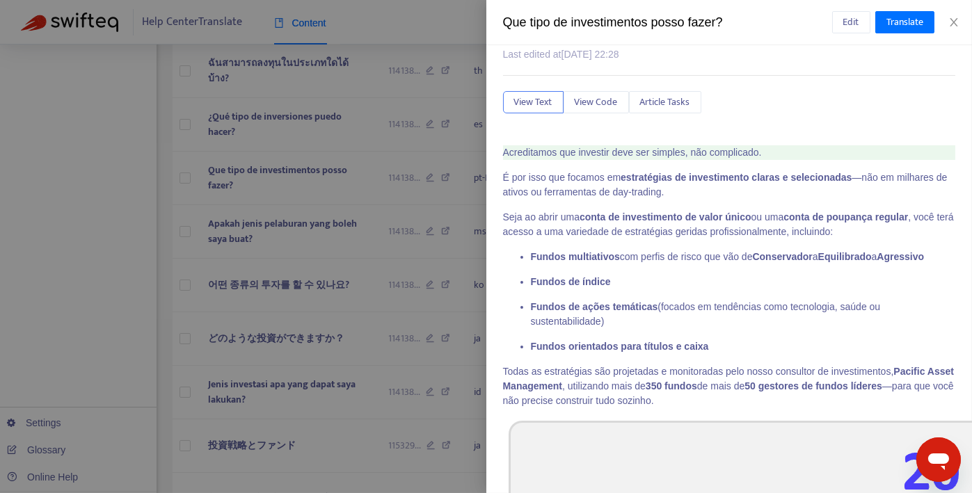
scroll to position [0, 0]
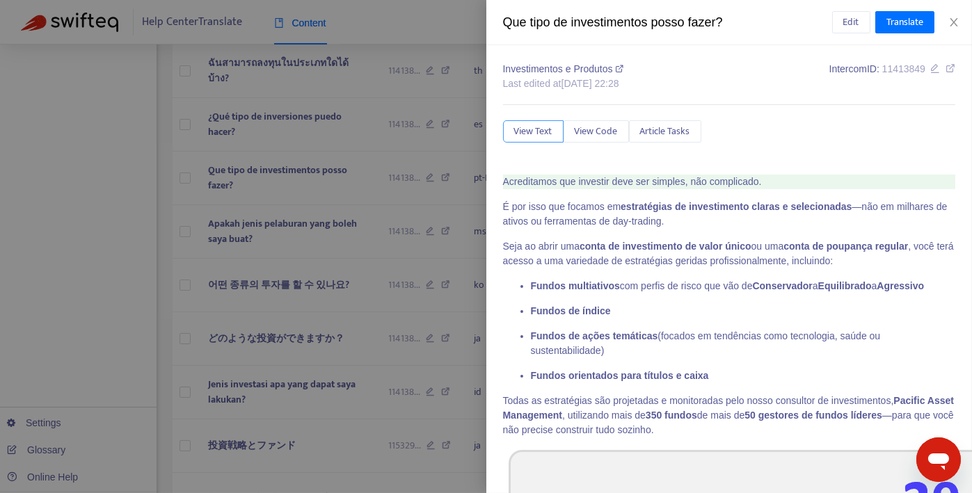
click at [546, 132] on span "View Text" at bounding box center [533, 131] width 38 height 15
click at [586, 130] on span "View Code" at bounding box center [596, 131] width 43 height 15
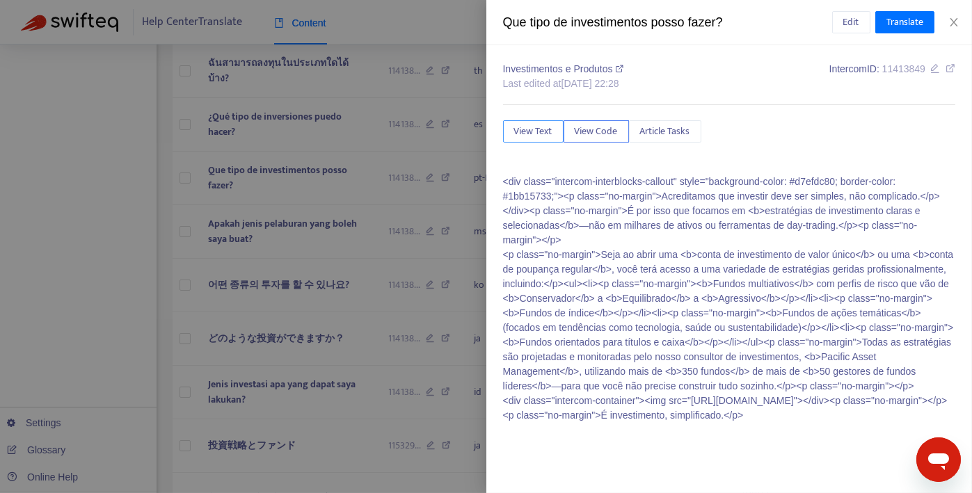
click at [523, 131] on span "View Text" at bounding box center [533, 131] width 38 height 15
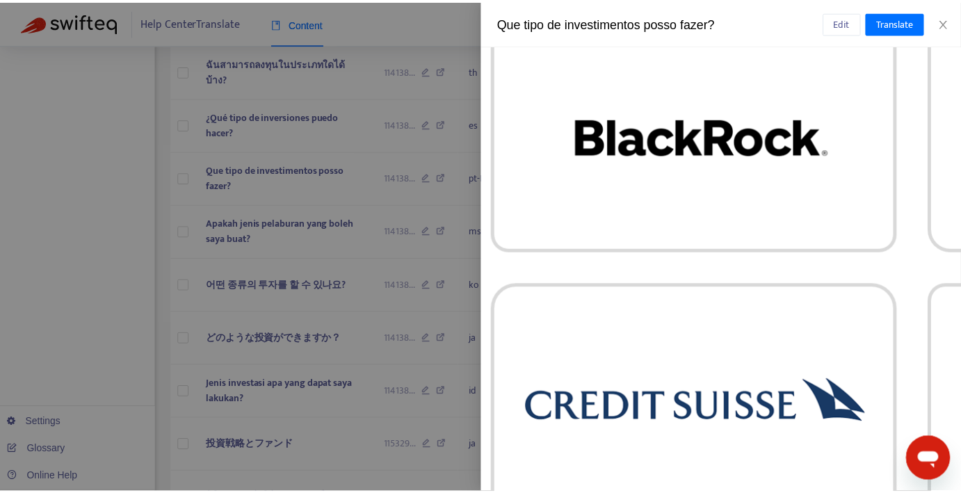
scroll to position [1259, 7]
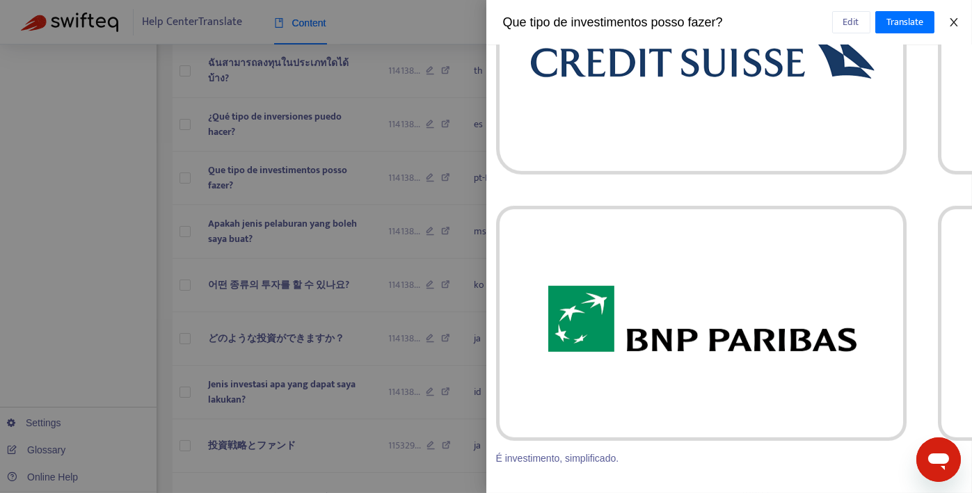
click at [952, 20] on icon "close" at bounding box center [954, 22] width 8 height 8
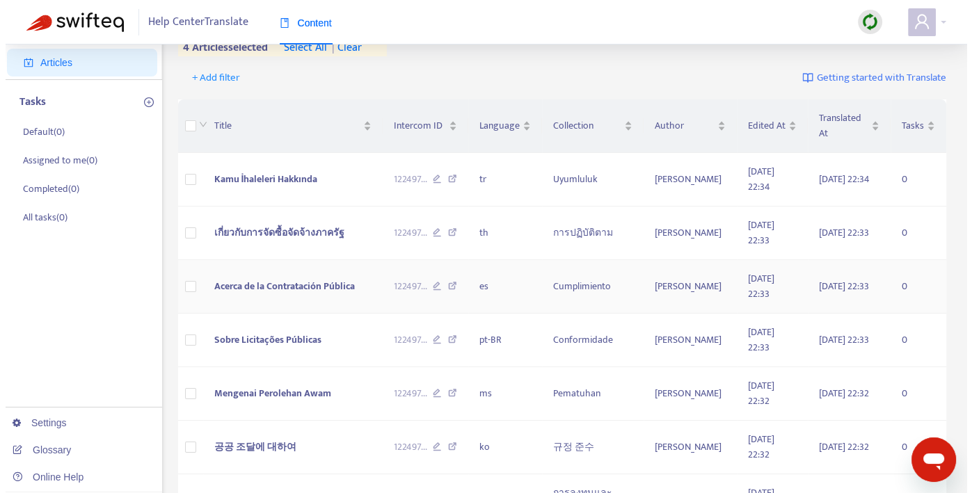
scroll to position [59, 0]
click at [297, 278] on span "Acerca de la Contratación Pública" at bounding box center [279, 286] width 141 height 16
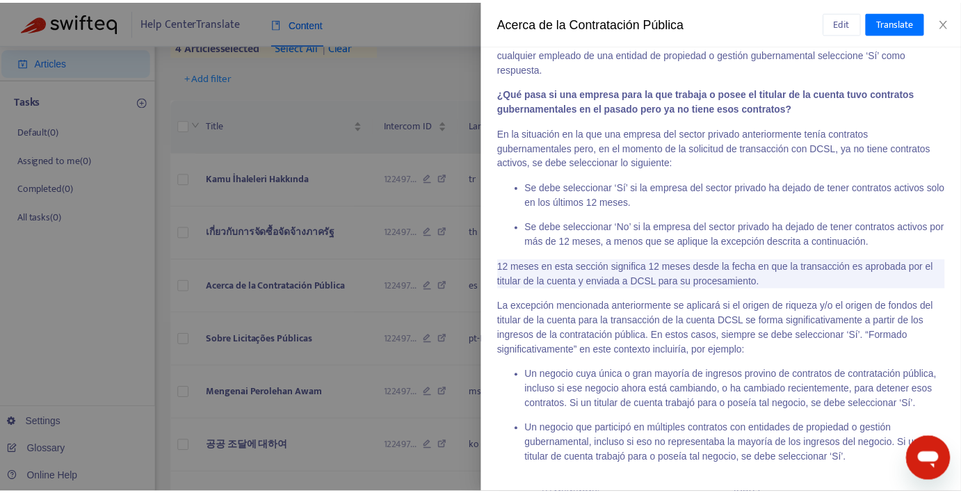
scroll to position [680, 0]
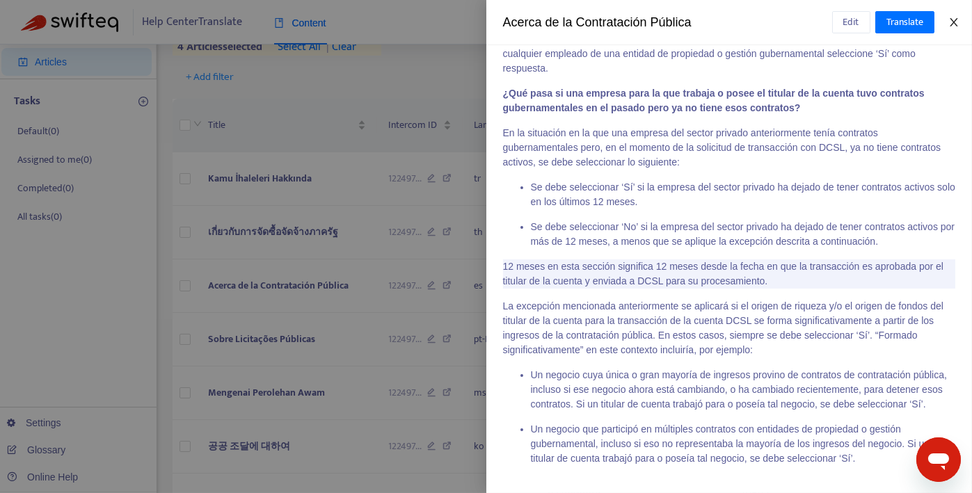
click at [960, 22] on button "Close" at bounding box center [953, 22] width 19 height 13
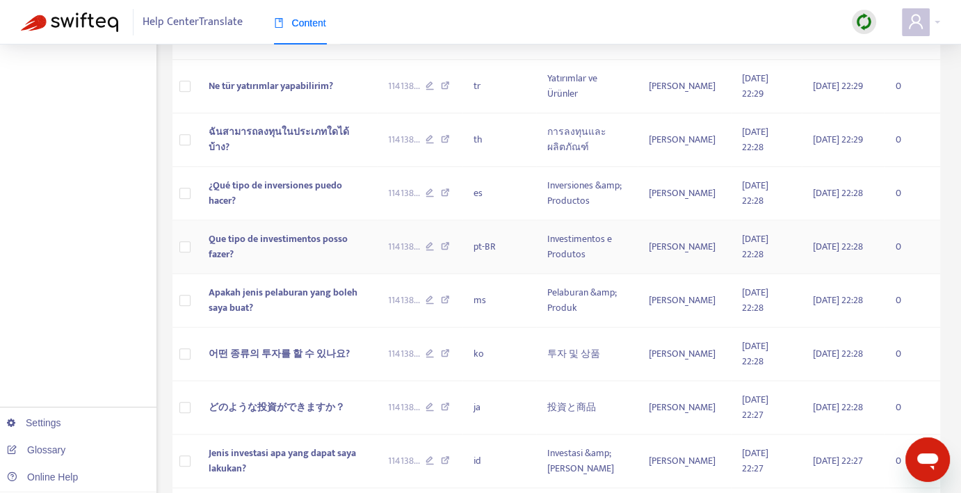
scroll to position [1018, 0]
